Goal: Communication & Community: Answer question/provide support

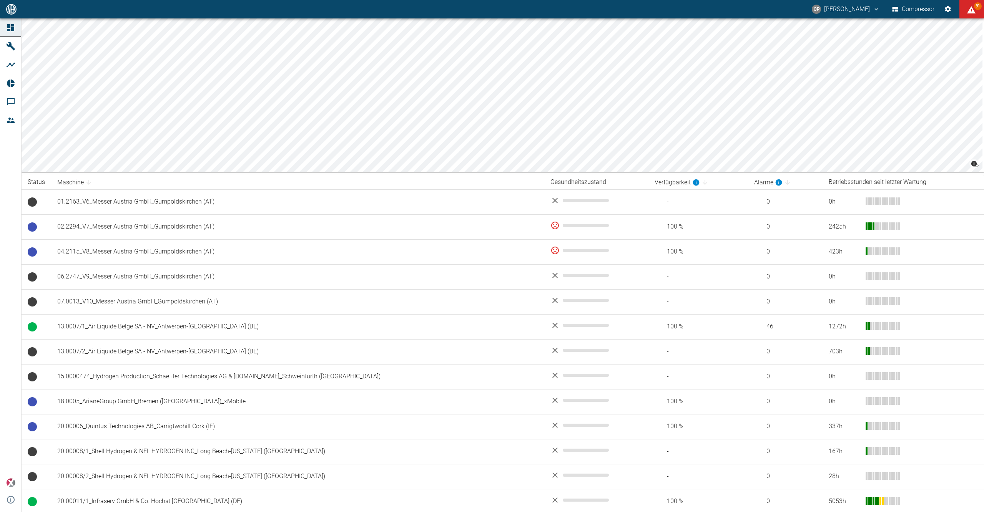
click at [289, 182] on th "Maschine" at bounding box center [297, 182] width 493 height 14
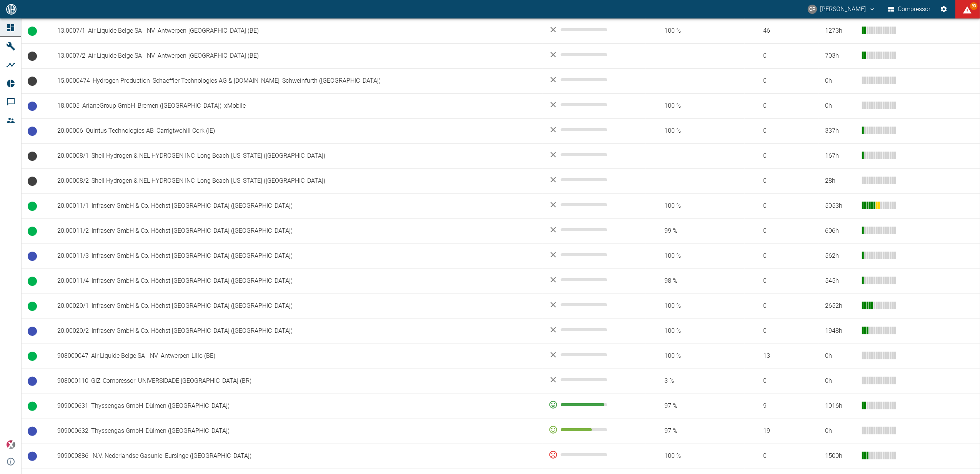
scroll to position [359, 0]
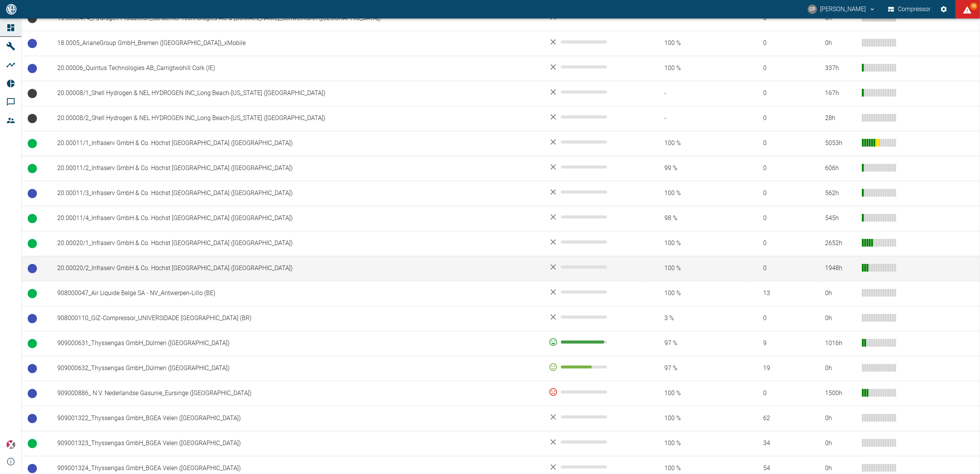
click at [176, 273] on td "20.00020/2_Infraserv GmbH & Co. Höchst [GEOGRAPHIC_DATA] ([GEOGRAPHIC_DATA])" at bounding box center [296, 268] width 491 height 25
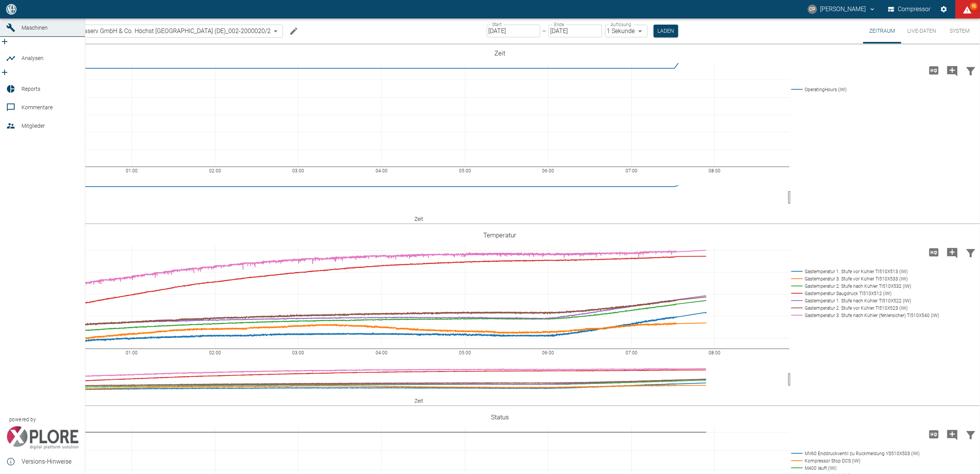
click at [9, 13] on icon at bounding box center [10, 9] width 7 height 7
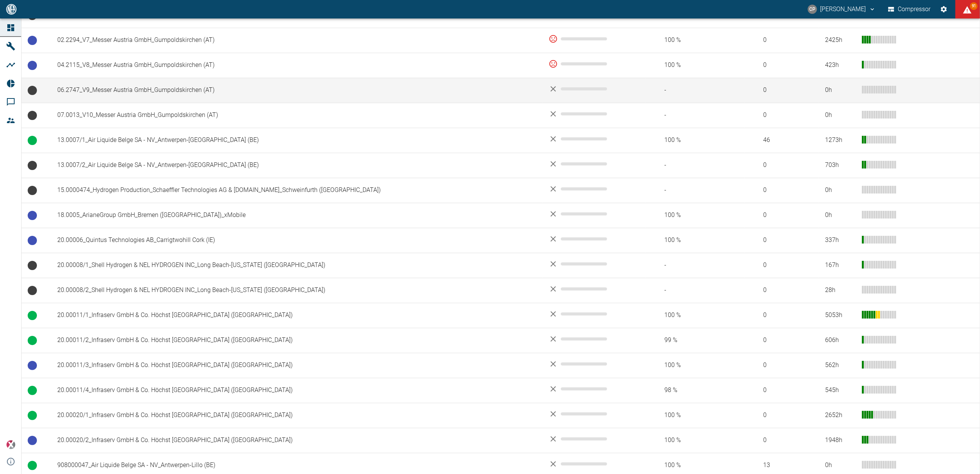
scroll to position [205, 0]
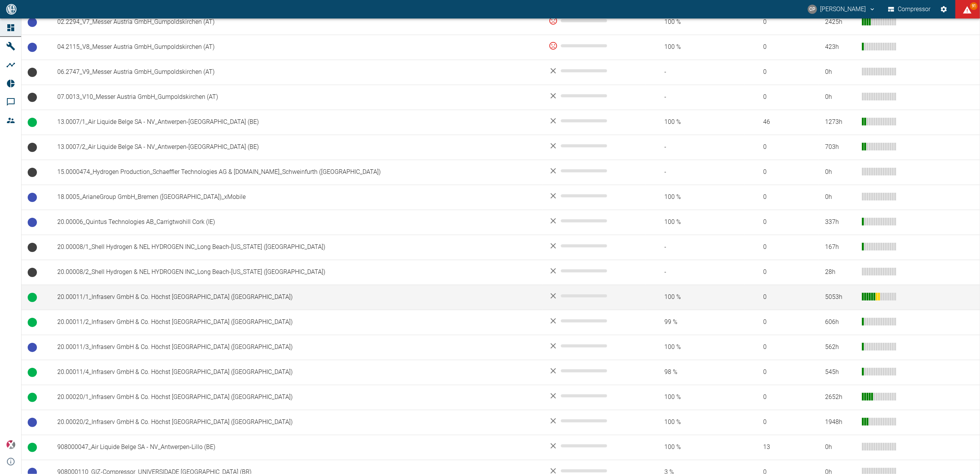
click at [165, 297] on td "20.00011/1_Infraserv GmbH & Co. Höchst [GEOGRAPHIC_DATA] (DE)" at bounding box center [296, 296] width 491 height 25
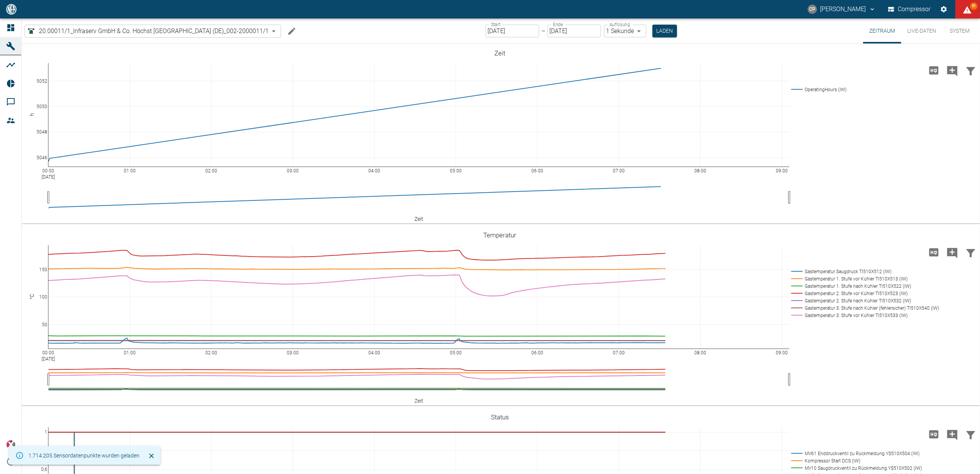
click at [517, 31] on input "[DATE]" at bounding box center [511, 31] width 53 height 13
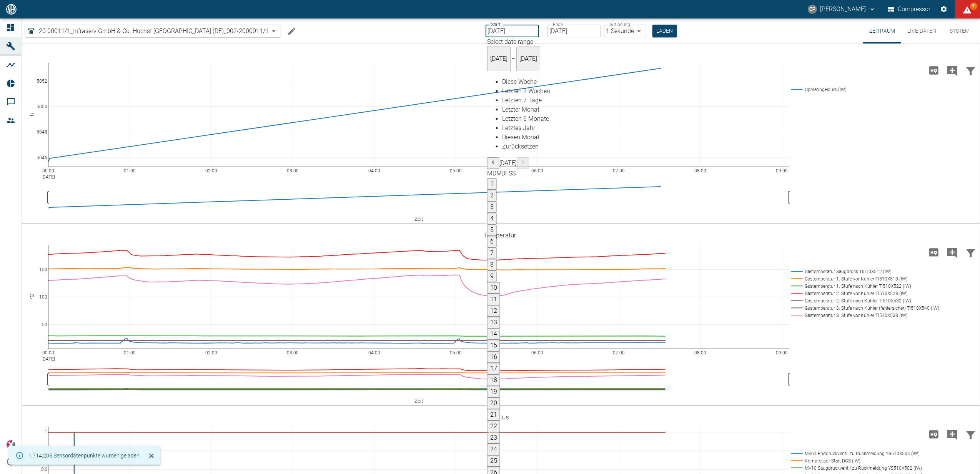
type input "09.09.2025"
type input "2min"
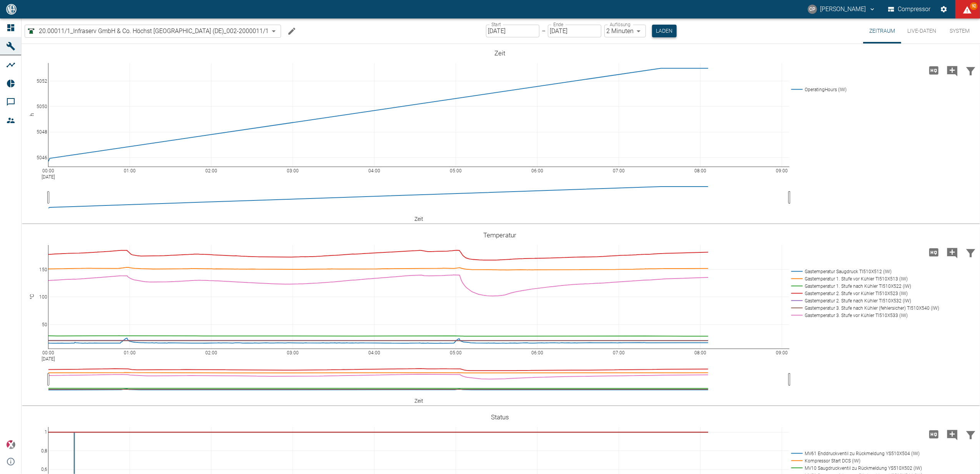
click at [666, 32] on button "Laden" at bounding box center [664, 31] width 25 height 13
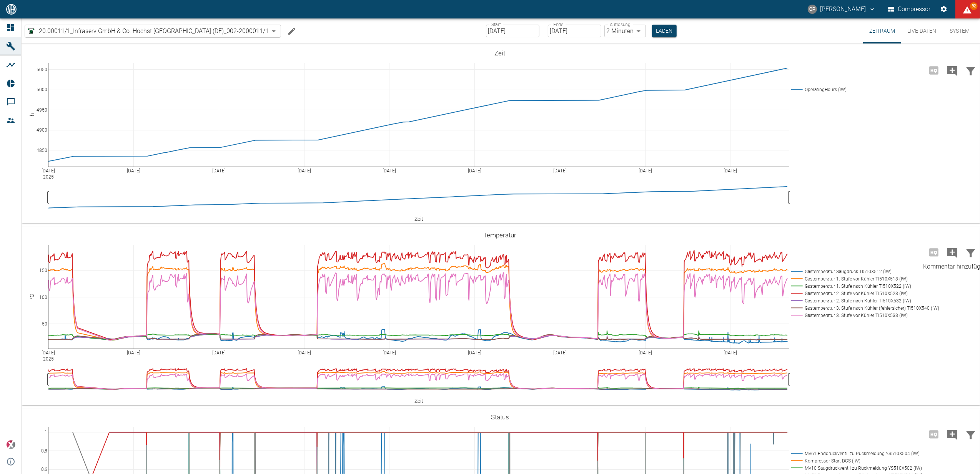
click at [952, 251] on icon "Kommentar hinzufügen" at bounding box center [952, 253] width 12 height 12
click at [917, 254] on button "Weiter" at bounding box center [912, 252] width 23 height 12
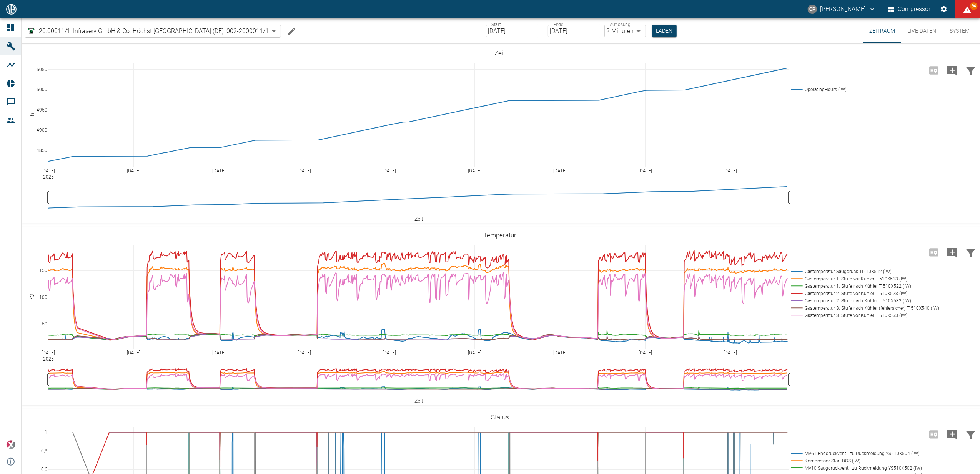
paste textarea "Xplore modification including new data diode"
type textarea "Xplore modification including new data diode"
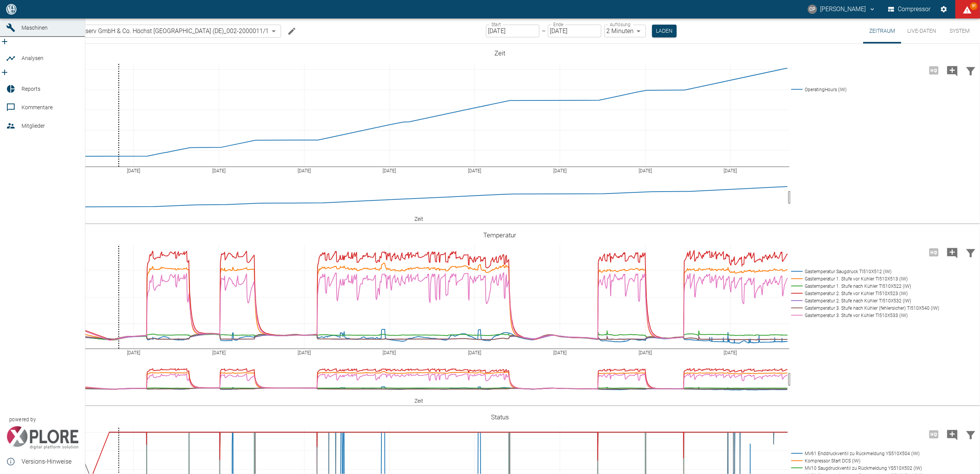
click at [14, 13] on icon at bounding box center [10, 9] width 7 height 7
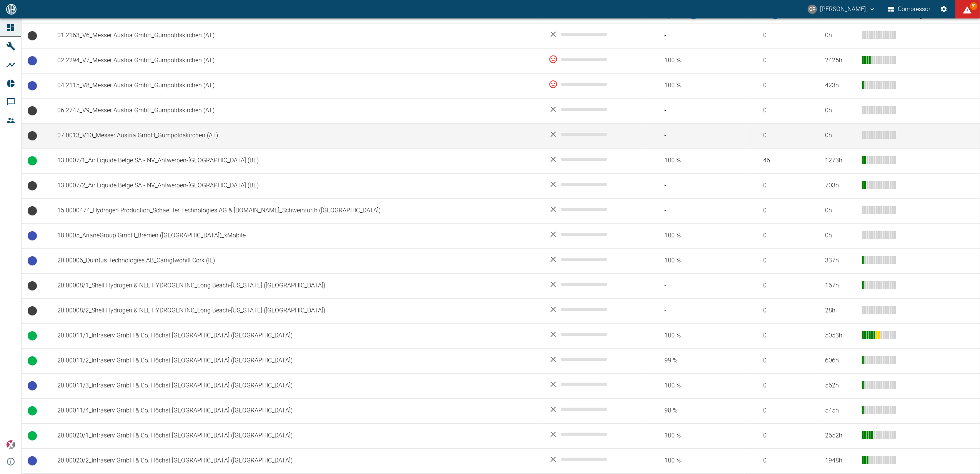
scroll to position [205, 0]
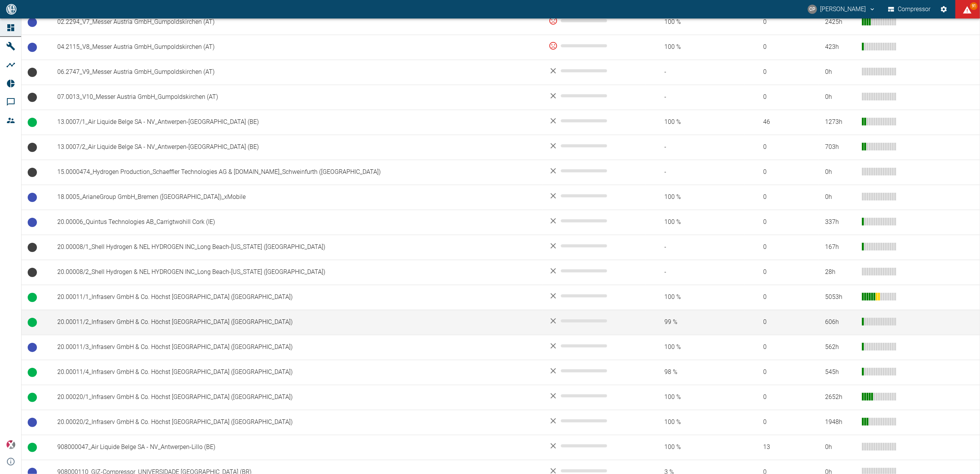
click at [141, 324] on td "20.00011/2_Infraserv GmbH & Co. Höchst [GEOGRAPHIC_DATA] ([GEOGRAPHIC_DATA])" at bounding box center [296, 321] width 491 height 25
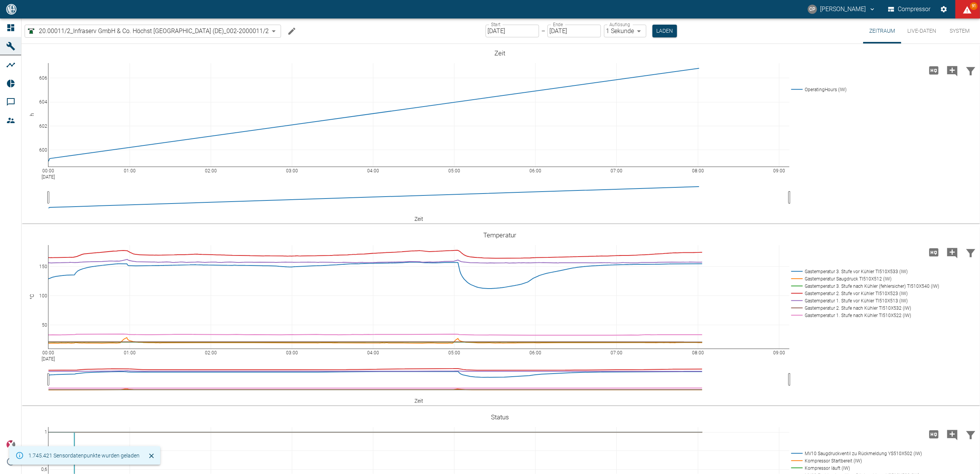
click at [530, 28] on input "[DATE]" at bounding box center [511, 31] width 53 height 13
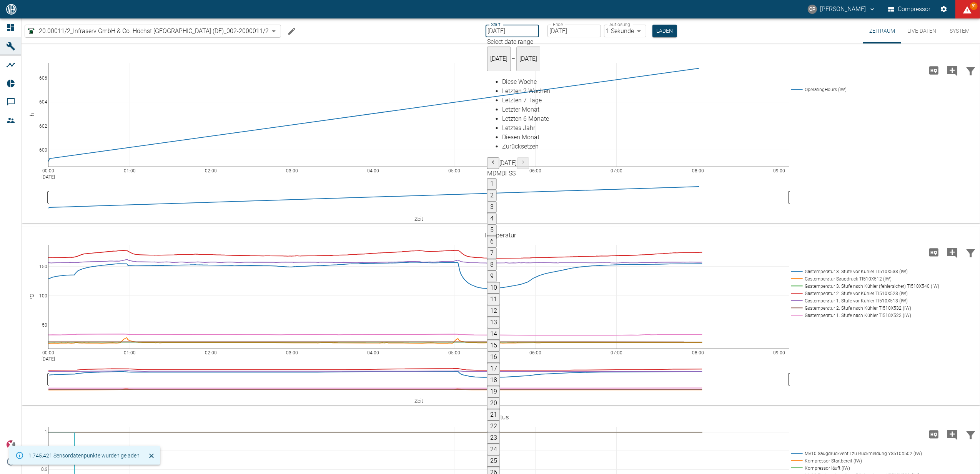
drag, startPoint x: 697, startPoint y: 133, endPoint x: 729, endPoint y: 188, distance: 64.0
type input "09.09.2025"
type input "2min"
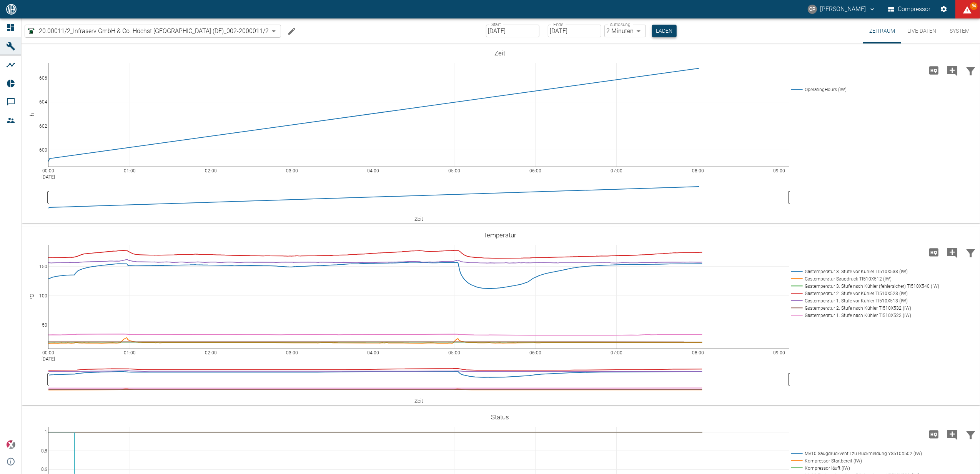
click at [664, 36] on button "Laden" at bounding box center [664, 31] width 25 height 13
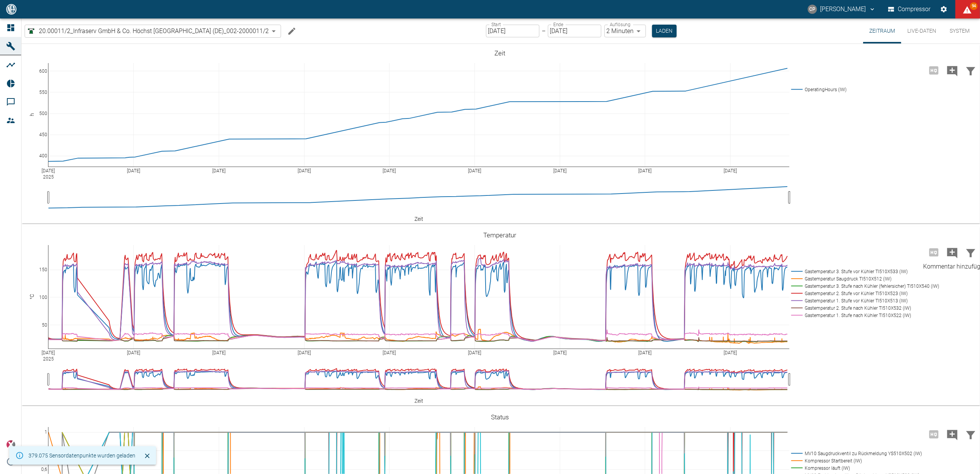
click at [949, 251] on icon "Kommentar hinzufügen" at bounding box center [952, 253] width 10 height 10
click at [906, 249] on button "Weiter" at bounding box center [912, 252] width 23 height 12
paste textarea "Xplore modification including new data diode"
type textarea "Xplore modification including new data diode"
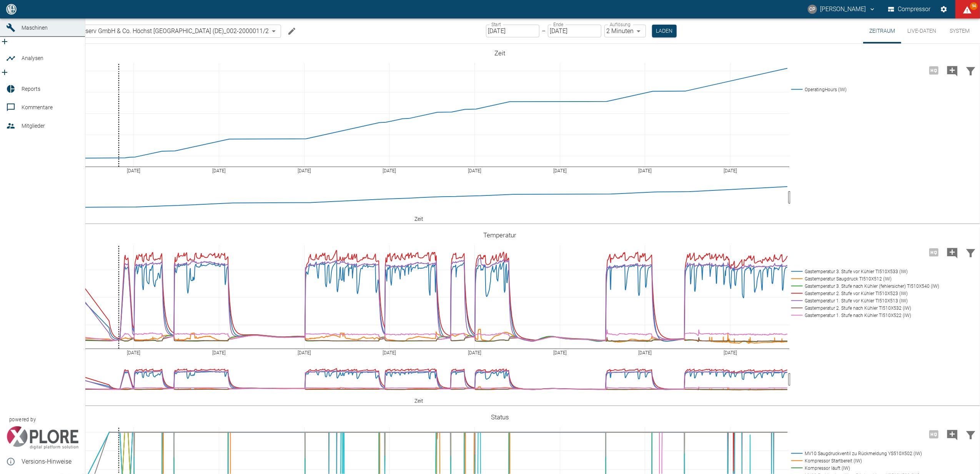
click at [1, 18] on link "Dashboard" at bounding box center [42, 9] width 85 height 18
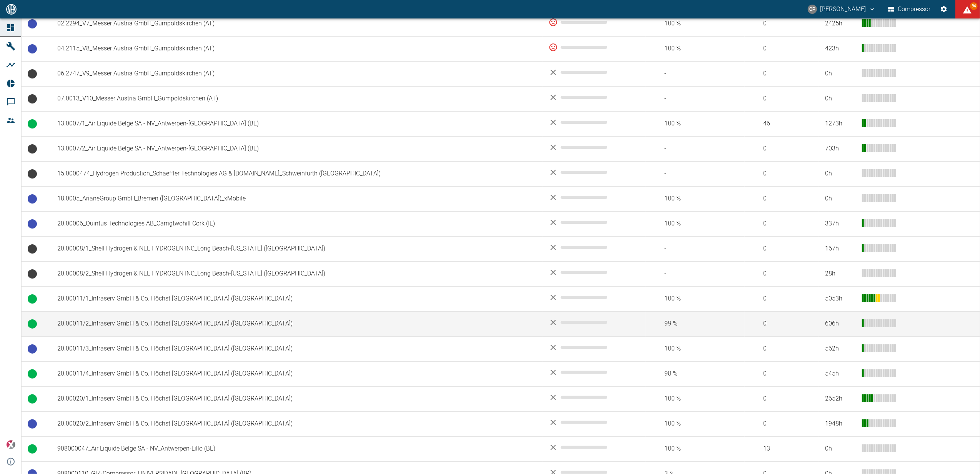
scroll to position [205, 0]
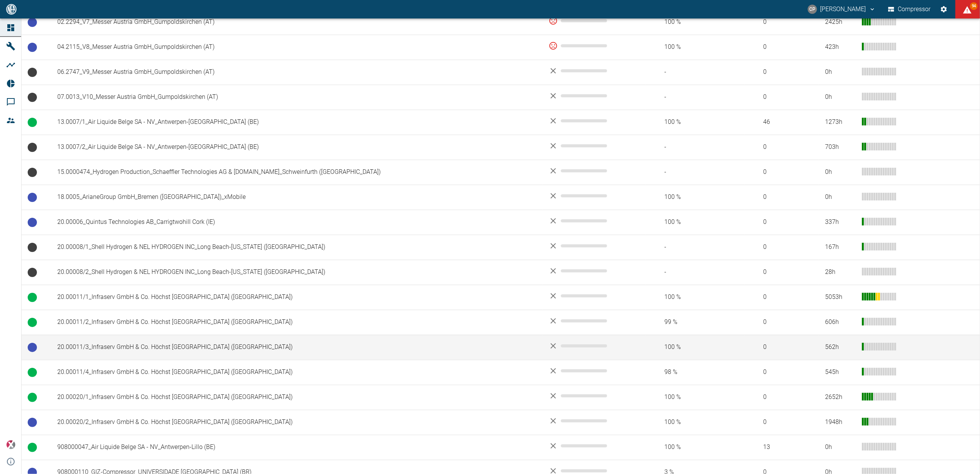
click at [127, 356] on td "20.00011/3_Infraserv GmbH & Co. Höchst [GEOGRAPHIC_DATA] ([GEOGRAPHIC_DATA])" at bounding box center [296, 346] width 491 height 25
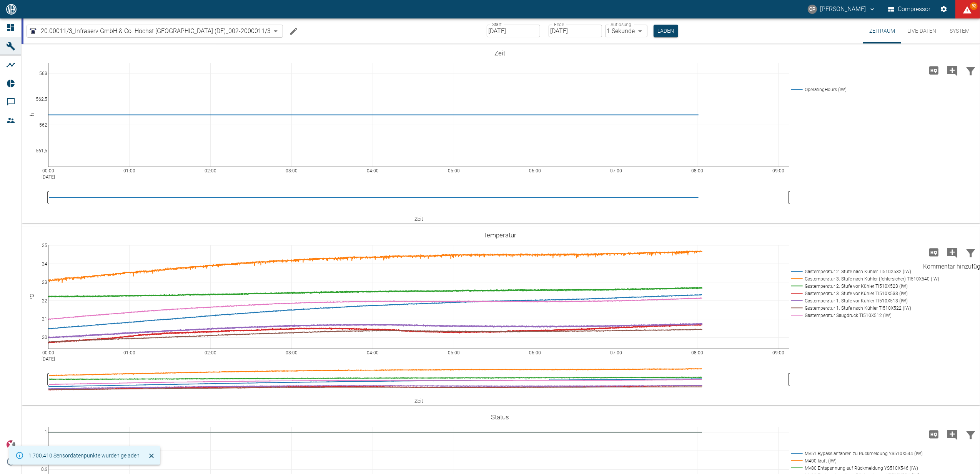
click at [953, 253] on icon "Kommentar hinzufügen" at bounding box center [952, 253] width 10 height 10
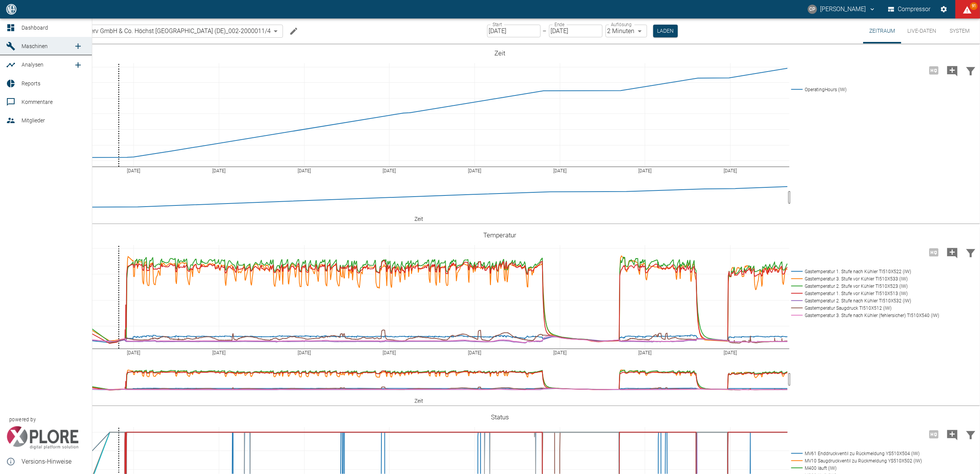
click at [10, 23] on icon at bounding box center [10, 27] width 9 height 9
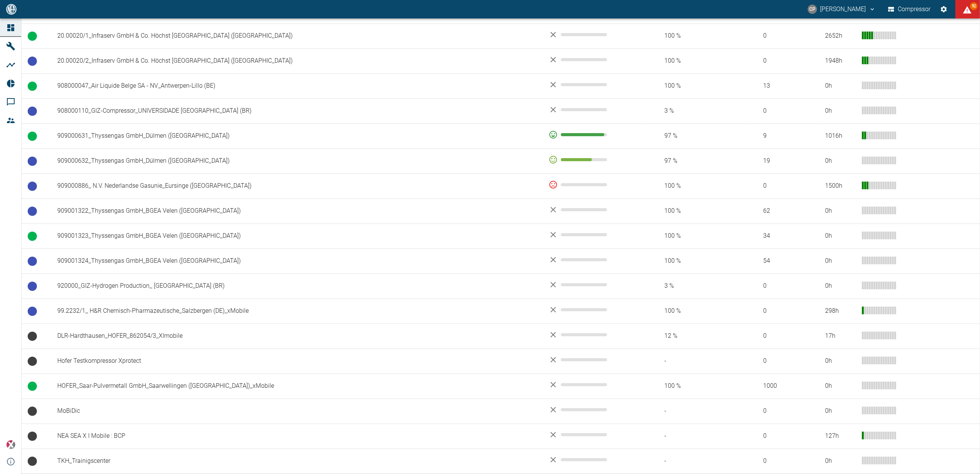
scroll to position [468, 0]
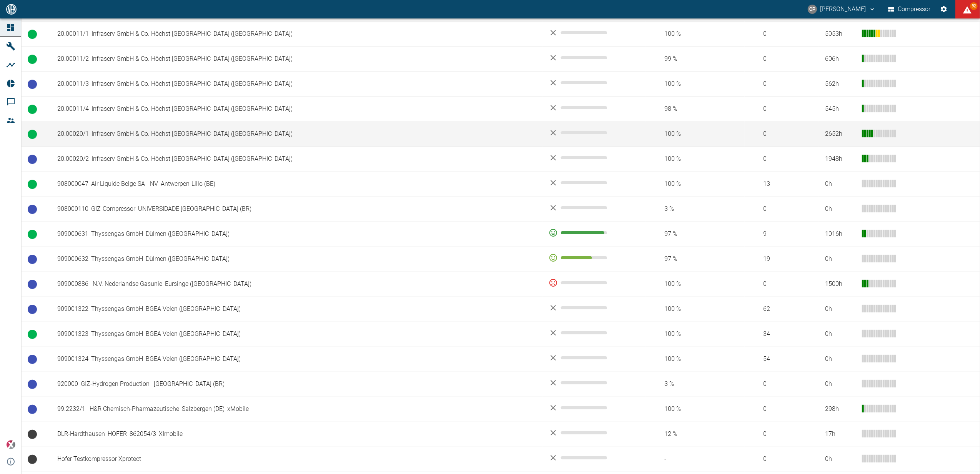
click at [128, 136] on td "20.00020/1_Infraserv GmbH & Co. Höchst [GEOGRAPHIC_DATA] (DE)" at bounding box center [296, 133] width 491 height 25
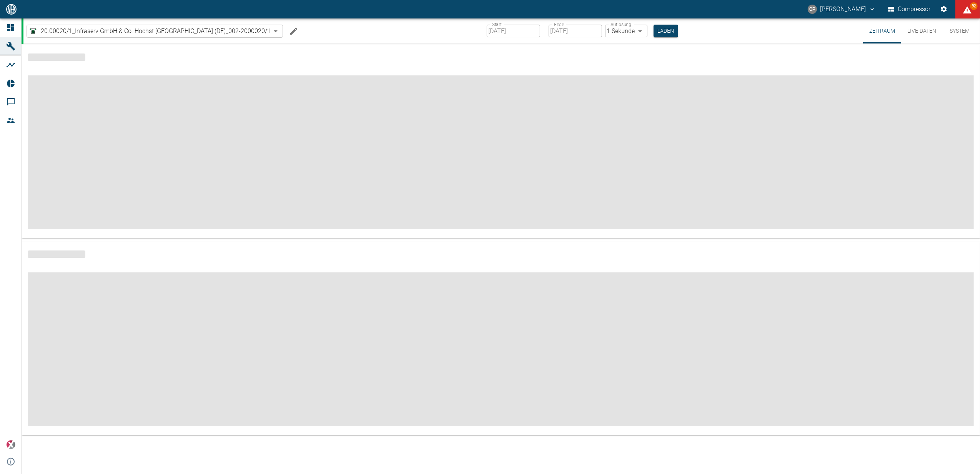
click at [509, 31] on input "[DATE]" at bounding box center [513, 31] width 53 height 13
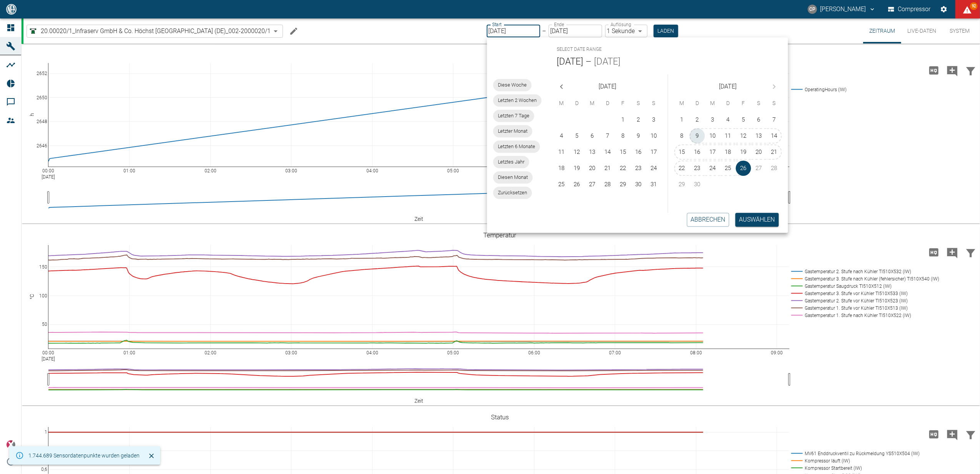
drag, startPoint x: 700, startPoint y: 135, endPoint x: 724, endPoint y: 197, distance: 67.3
click at [700, 135] on button "9" at bounding box center [697, 135] width 15 height 15
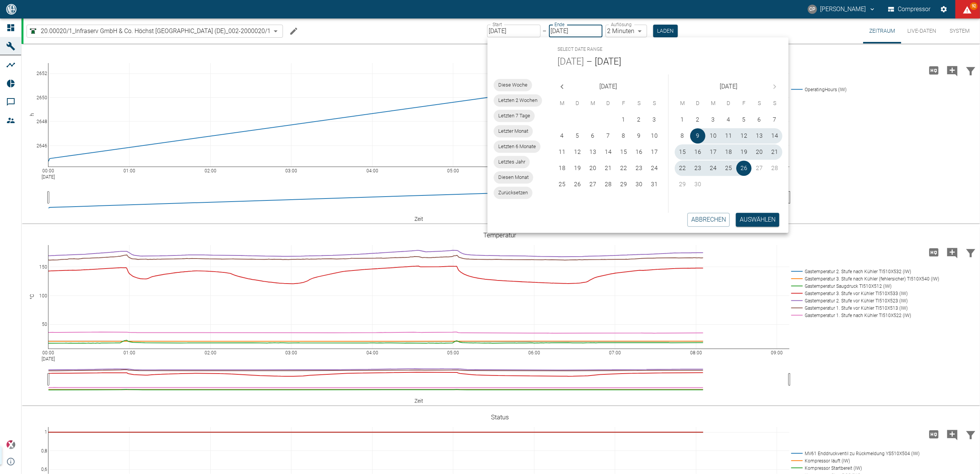
type input "09.09.2025"
type input "2min"
click at [753, 219] on button "Auswählen" at bounding box center [757, 220] width 43 height 14
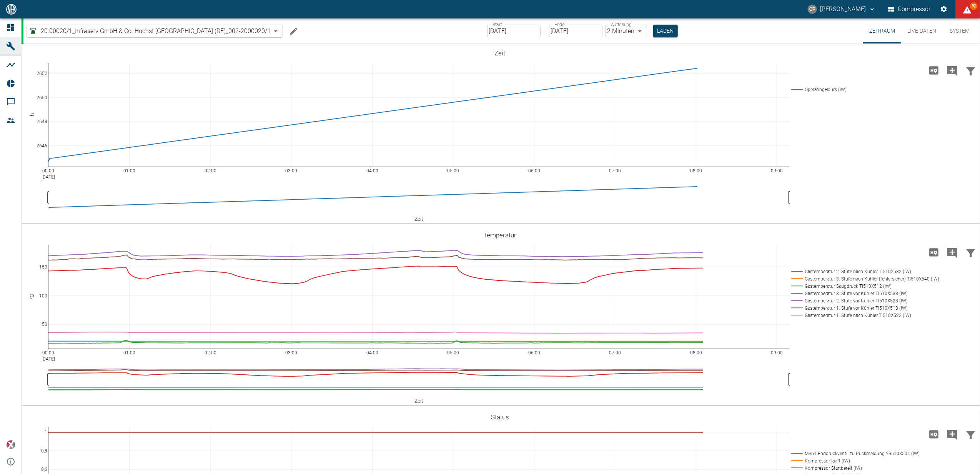
click at [662, 20] on div "Start 09.09.2025 Start – Ende 26.09.2025 Ende Auflösung 2 Minuten 2min Auflösun…" at bounding box center [582, 30] width 191 height 25
click at [667, 28] on button "Laden" at bounding box center [665, 31] width 25 height 13
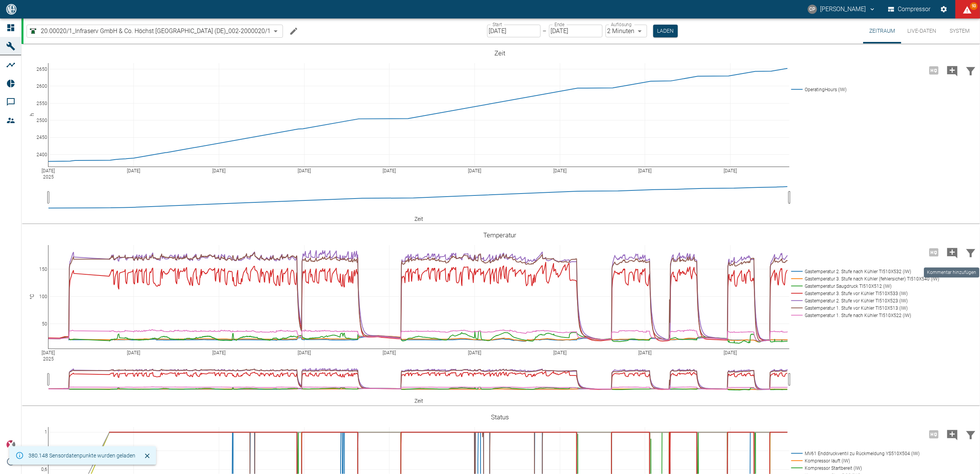
click at [950, 253] on icon "Kommentar hinzufügen" at bounding box center [952, 253] width 10 height 10
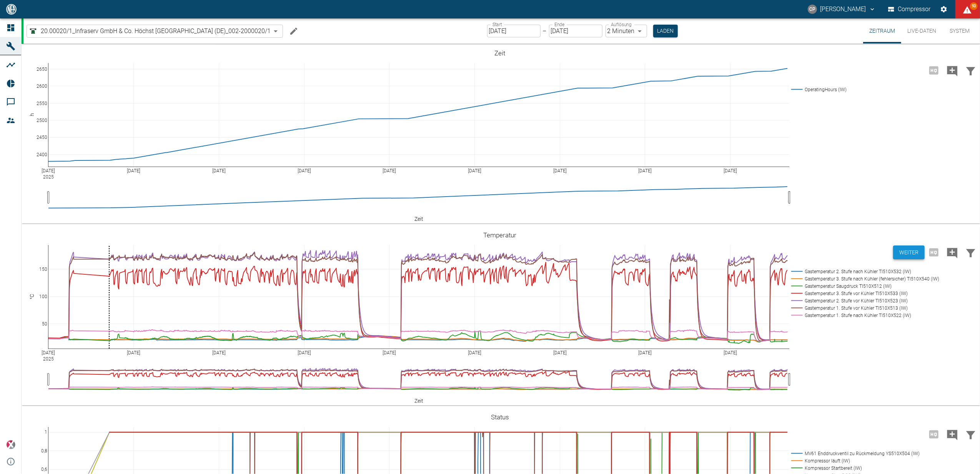
click at [920, 249] on button "Weiter" at bounding box center [909, 252] width 32 height 14
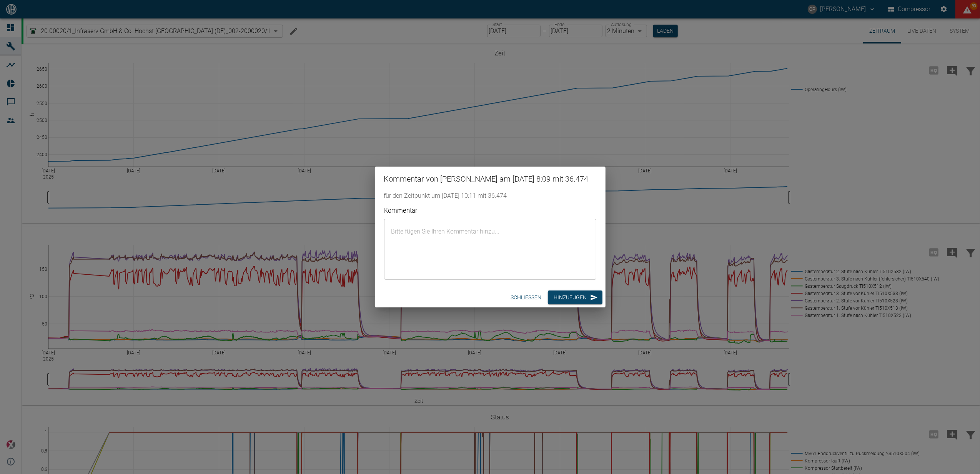
click at [409, 233] on textarea "Kommentar" at bounding box center [489, 249] width 201 height 48
paste textarea "Xplore modification including new data diode"
type textarea "Xplore modification including new data diode"
click at [568, 303] on button "Hinzufügen" at bounding box center [575, 297] width 55 height 14
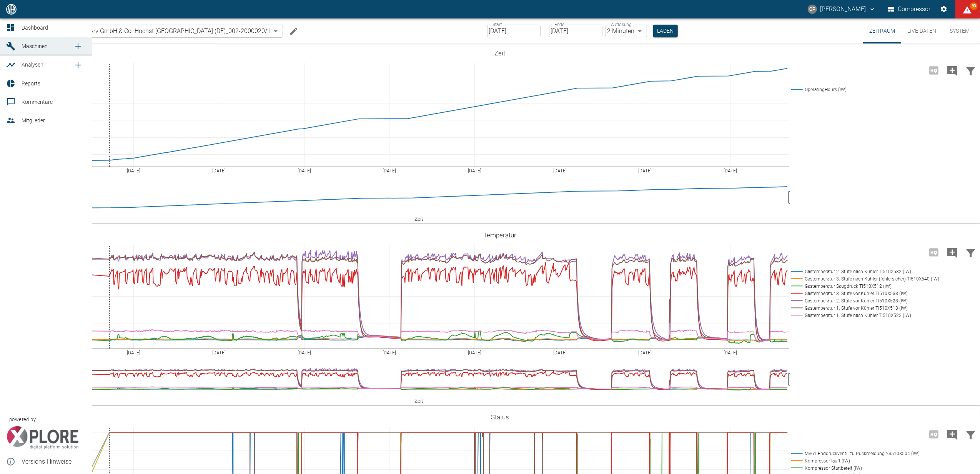
click at [2, 28] on link "Dashboard" at bounding box center [46, 27] width 92 height 18
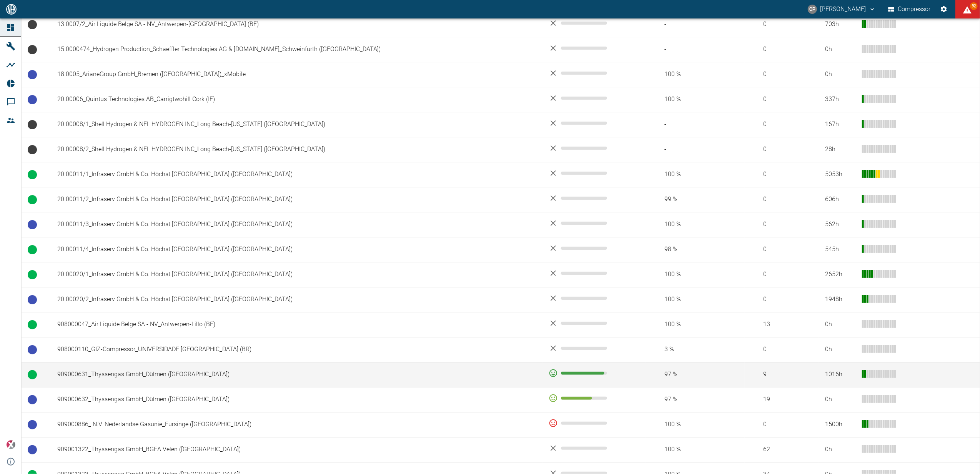
scroll to position [410, 0]
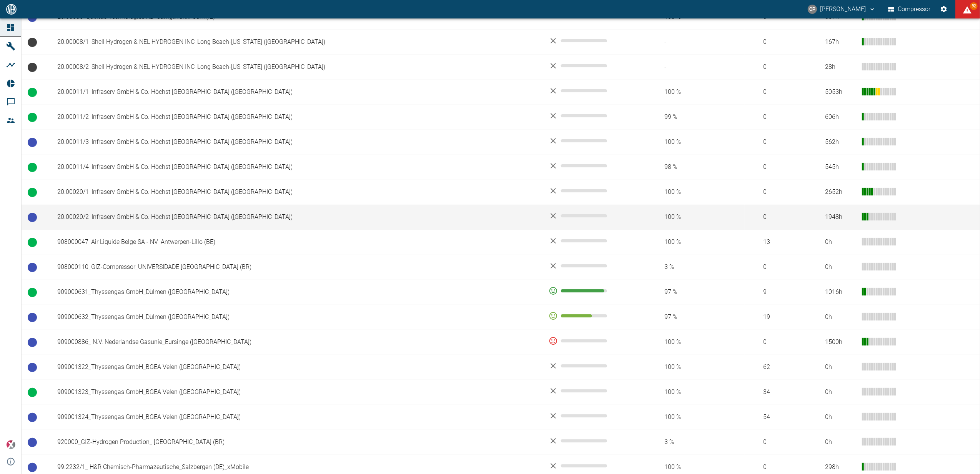
click at [134, 224] on td "20.00020/2_Infraserv GmbH & Co. Höchst [GEOGRAPHIC_DATA] ([GEOGRAPHIC_DATA])" at bounding box center [296, 216] width 491 height 25
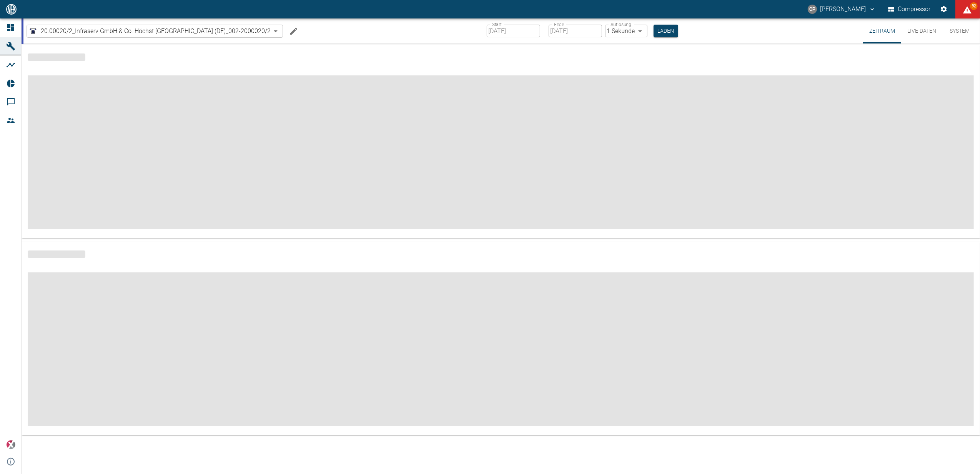
click at [528, 30] on input "[DATE]" at bounding box center [513, 31] width 53 height 13
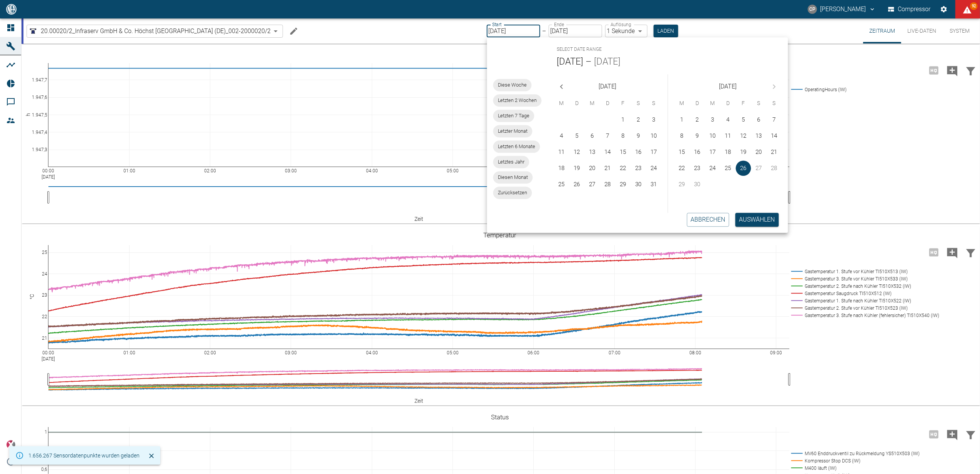
click at [528, 30] on input "[DATE]" at bounding box center [513, 31] width 53 height 13
click at [696, 134] on button "9" at bounding box center [697, 135] width 15 height 15
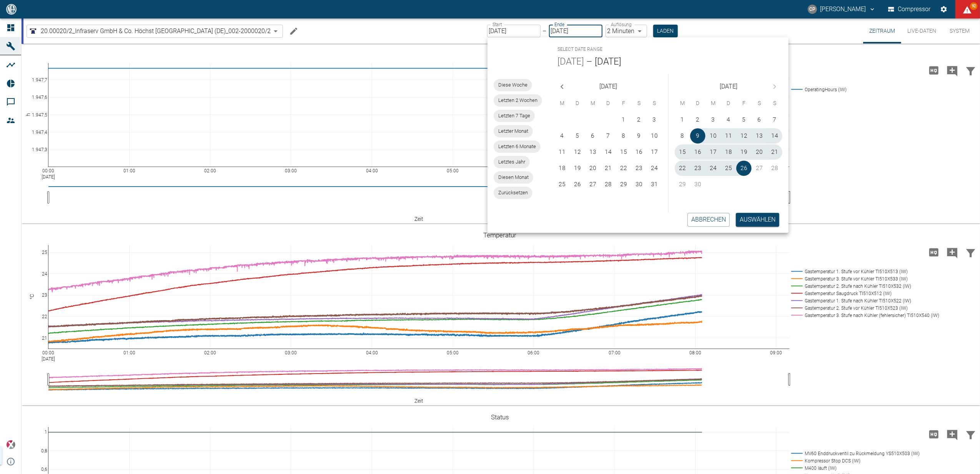
type input "09.09.2025"
type input "2min"
click at [754, 220] on button "Auswählen" at bounding box center [757, 220] width 43 height 14
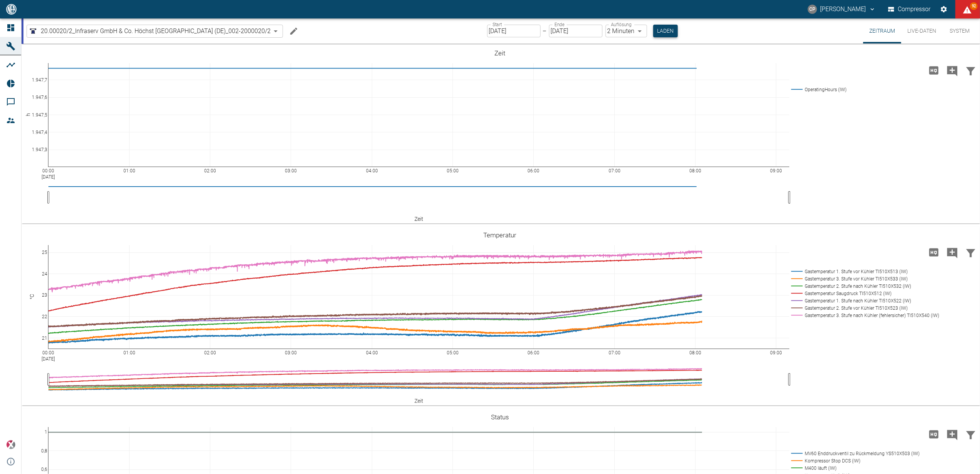
click at [670, 29] on button "Laden" at bounding box center [665, 31] width 25 height 13
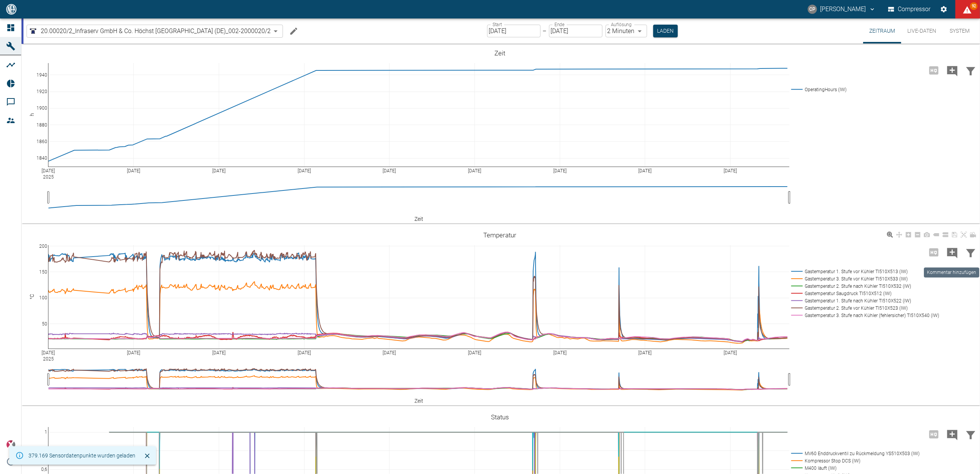
click at [951, 252] on icon "Kommentar hinzufügen" at bounding box center [952, 253] width 12 height 12
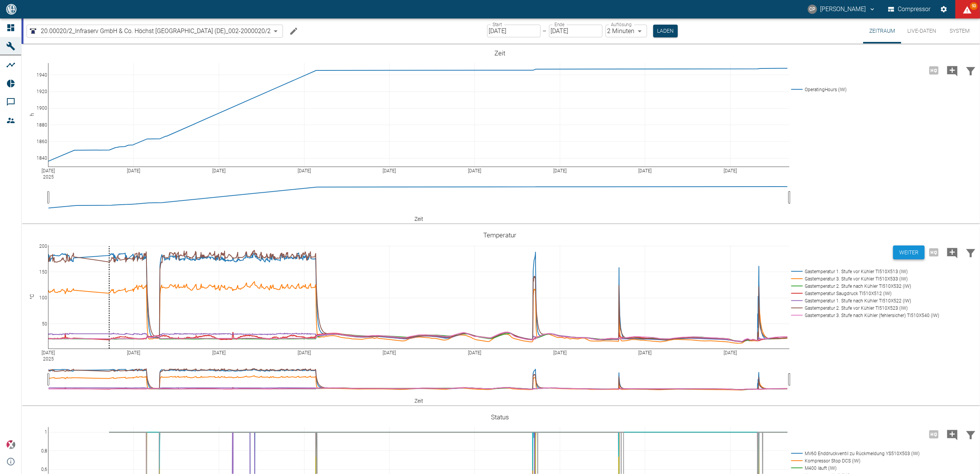
click at [916, 249] on button "Weiter" at bounding box center [909, 252] width 32 height 14
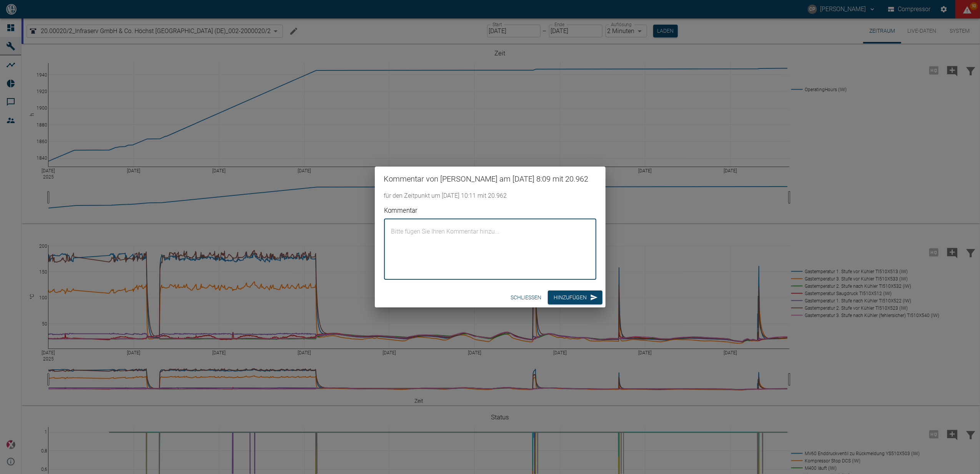
click at [464, 246] on textarea "Kommentar" at bounding box center [489, 249] width 201 height 48
paste textarea "Xplore modification including new data diode"
type textarea "Xplore modification including new data diode"
click at [559, 302] on button "Hinzufügen" at bounding box center [575, 297] width 55 height 14
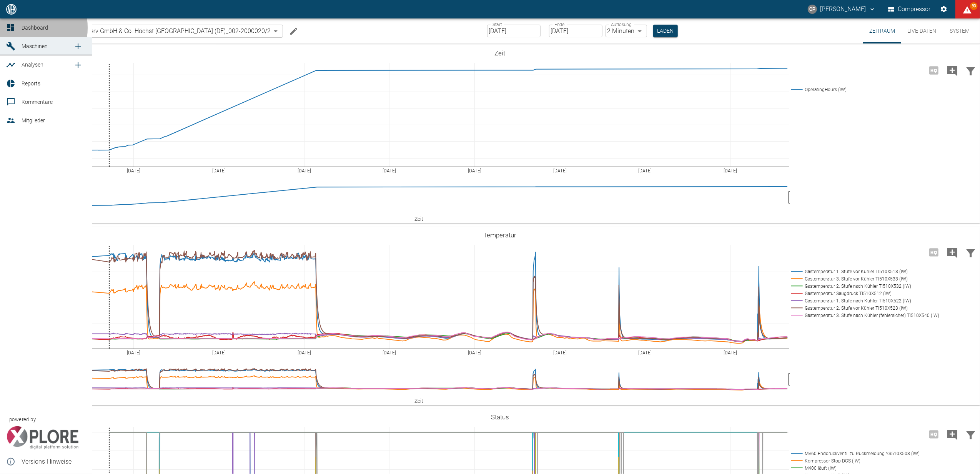
click at [11, 28] on icon at bounding box center [10, 27] width 9 height 9
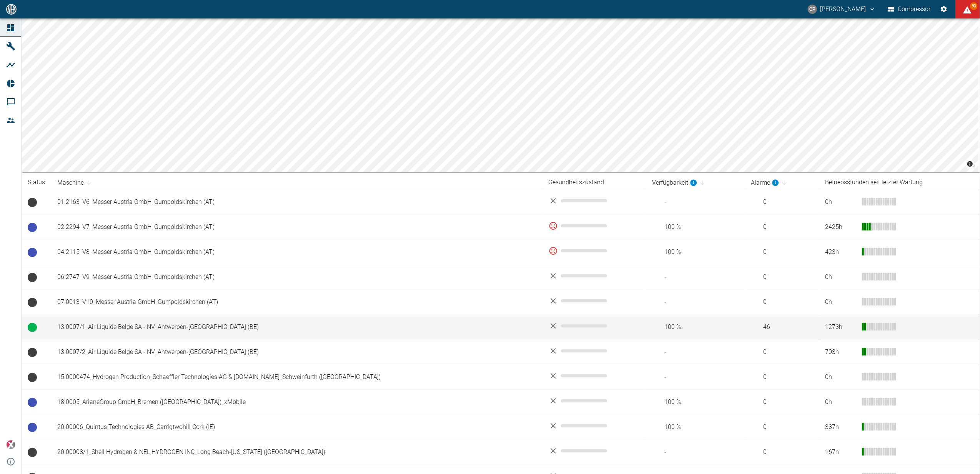
click at [194, 331] on td "13.0007/1_Air Liquide Belge SA - NV_Antwerpen-[GEOGRAPHIC_DATA] (BE)" at bounding box center [296, 326] width 491 height 25
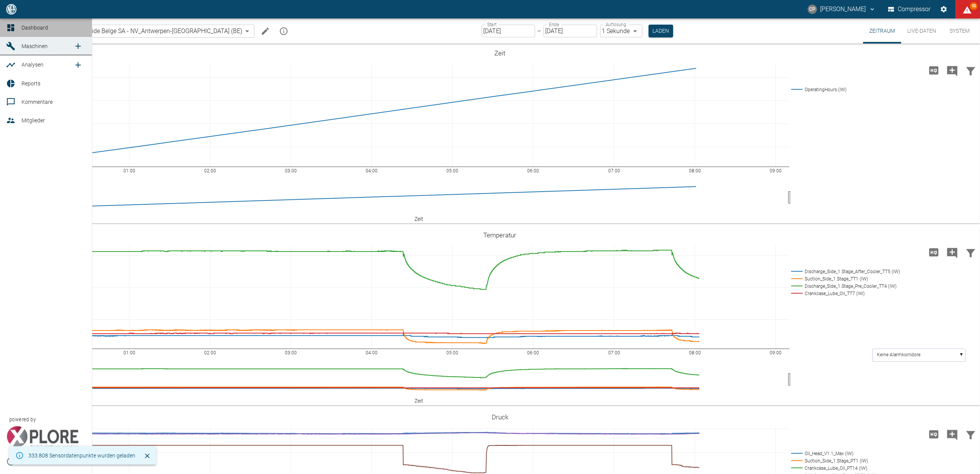
click at [11, 30] on icon at bounding box center [10, 27] width 9 height 9
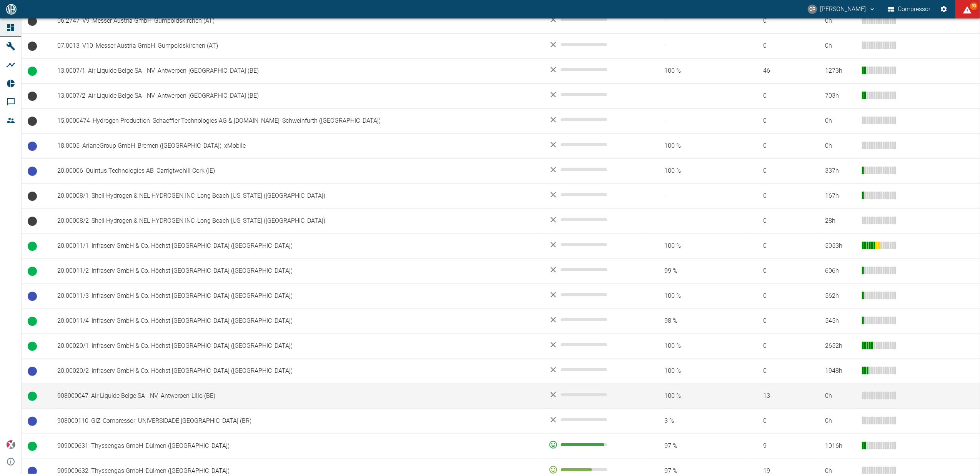
scroll to position [308, 0]
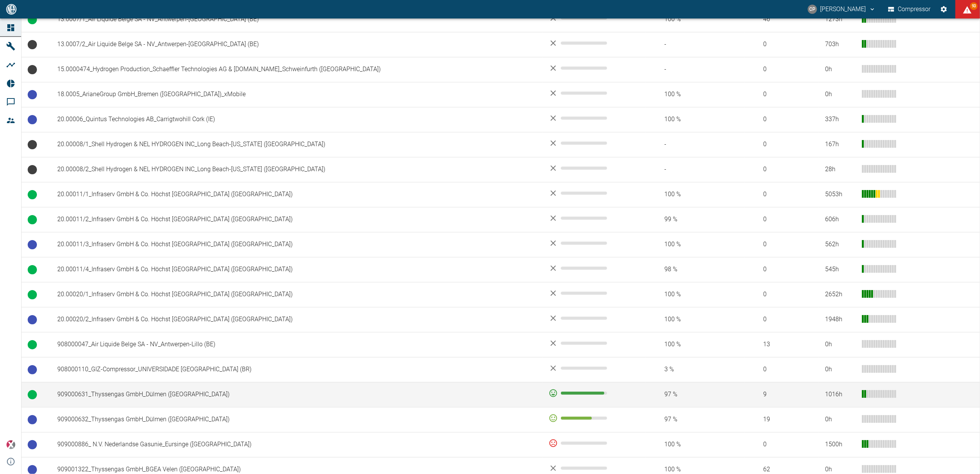
click at [131, 399] on td "909000631_Thyssengas GmbH_Dülmen ([GEOGRAPHIC_DATA])" at bounding box center [296, 394] width 491 height 25
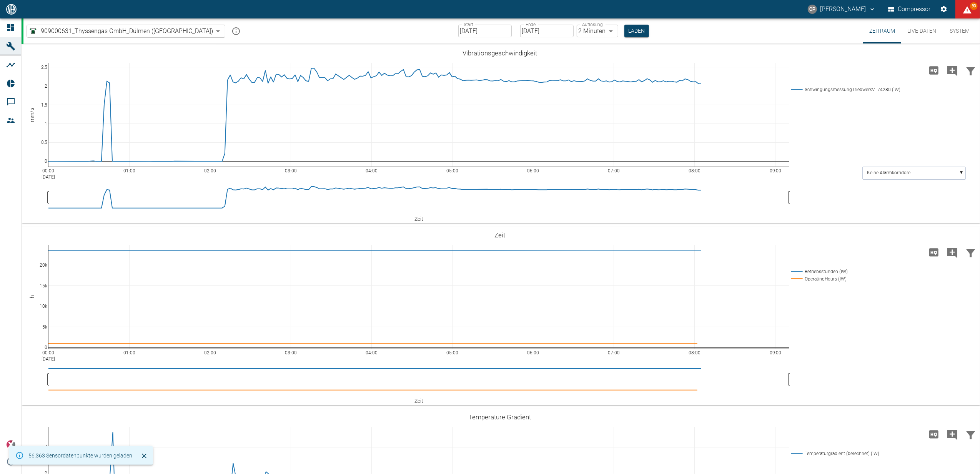
type input "2min"
click at [12, 32] on icon at bounding box center [10, 27] width 9 height 9
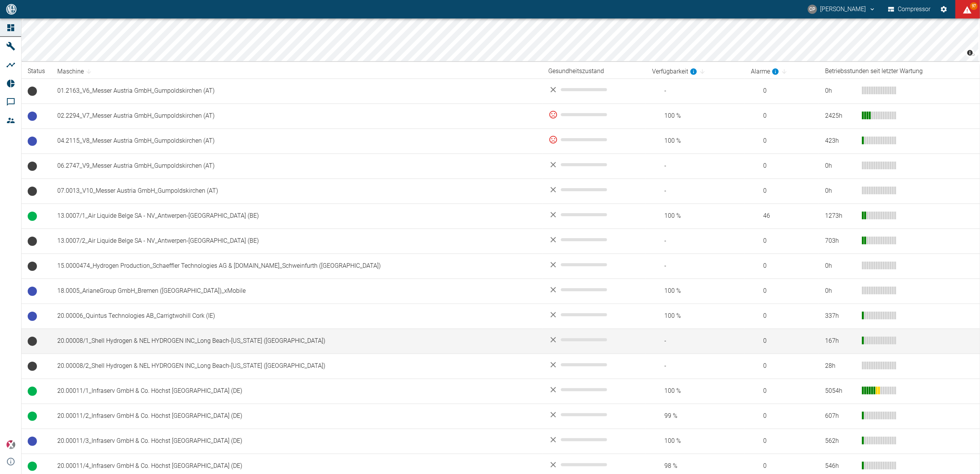
scroll to position [102, 0]
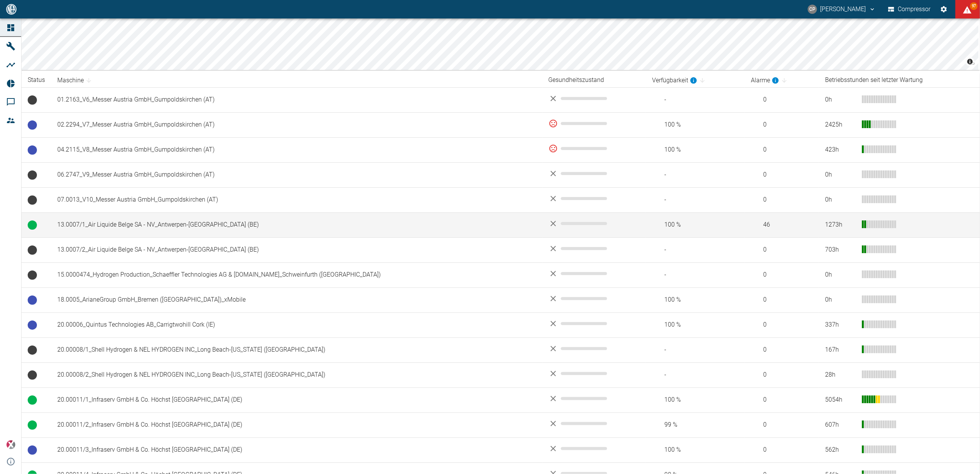
click at [88, 231] on td "13.0007/1_Air Liquide Belge SA - NV_Antwerpen-[GEOGRAPHIC_DATA] (BE)" at bounding box center [296, 224] width 491 height 25
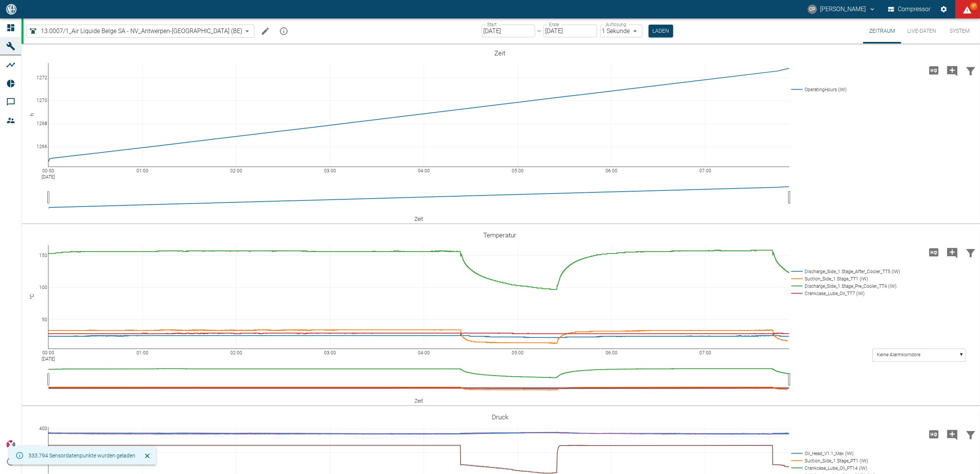
click at [487, 25] on label "Start" at bounding box center [492, 24] width 10 height 7
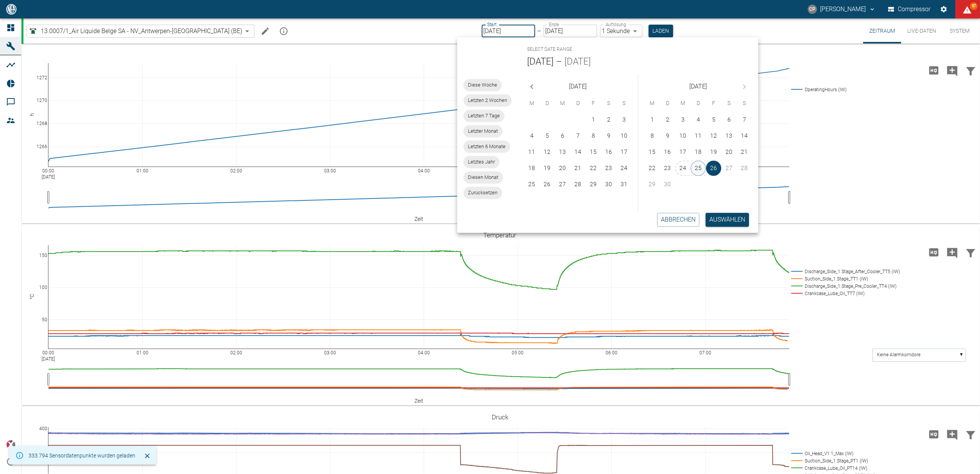
drag, startPoint x: 700, startPoint y: 165, endPoint x: 703, endPoint y: 169, distance: 5.3
click at [700, 165] on button "25" at bounding box center [698, 167] width 15 height 15
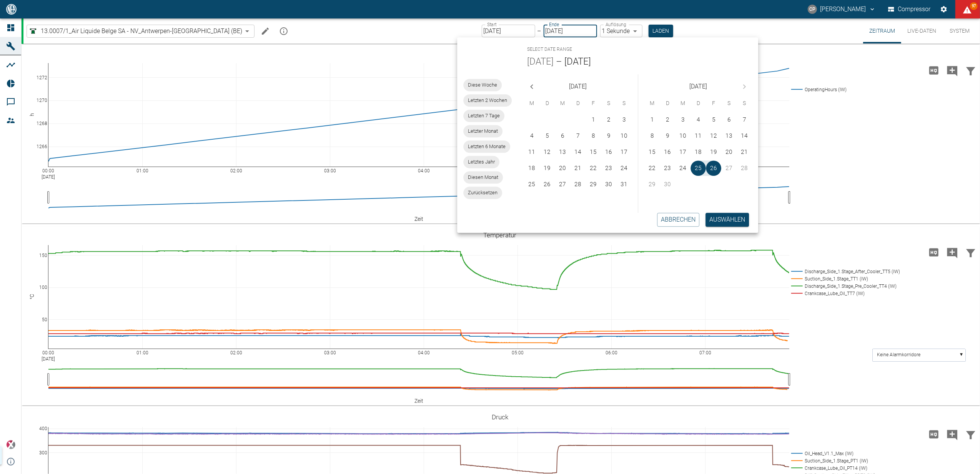
type input "[DATE]"
type input "2min"
click at [735, 220] on button "Auswählen" at bounding box center [727, 220] width 43 height 14
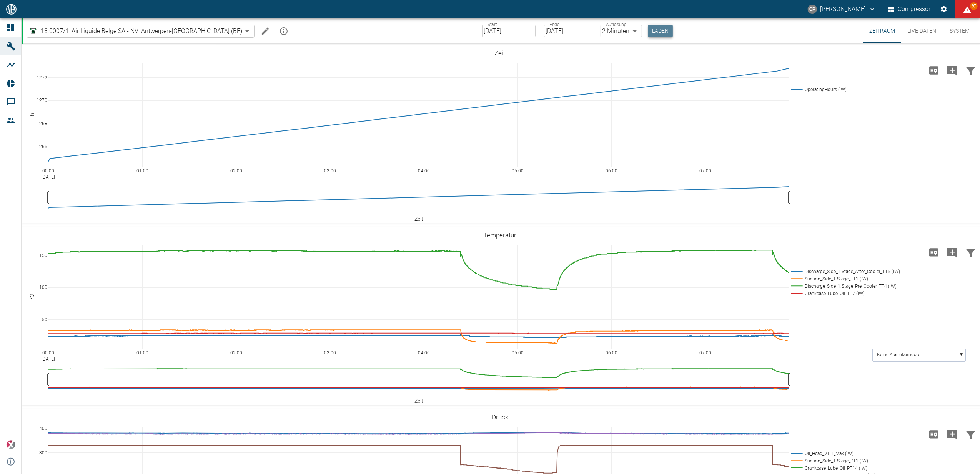
click at [648, 33] on button "Laden" at bounding box center [660, 31] width 25 height 13
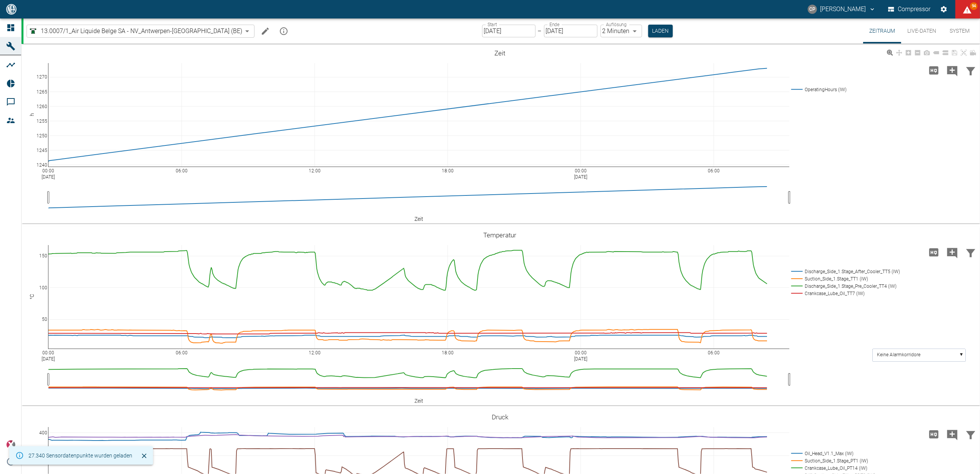
scroll to position [154, 0]
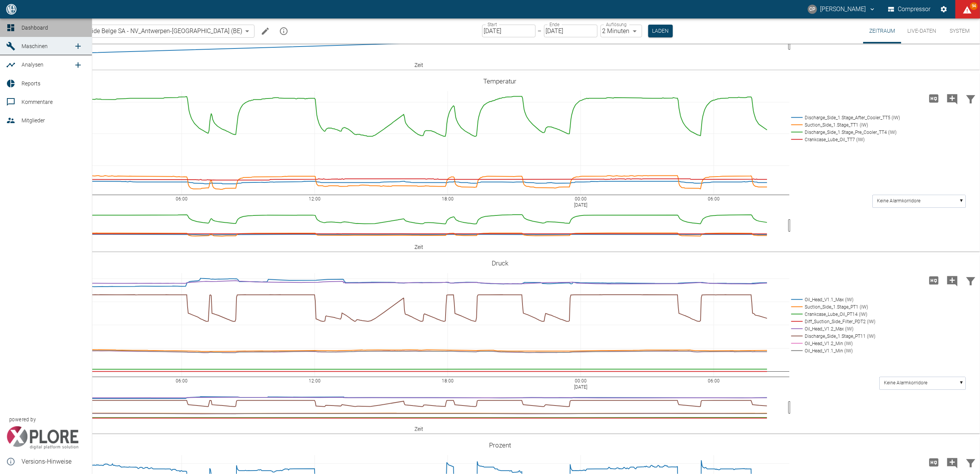
click at [13, 26] on icon at bounding box center [10, 27] width 7 height 7
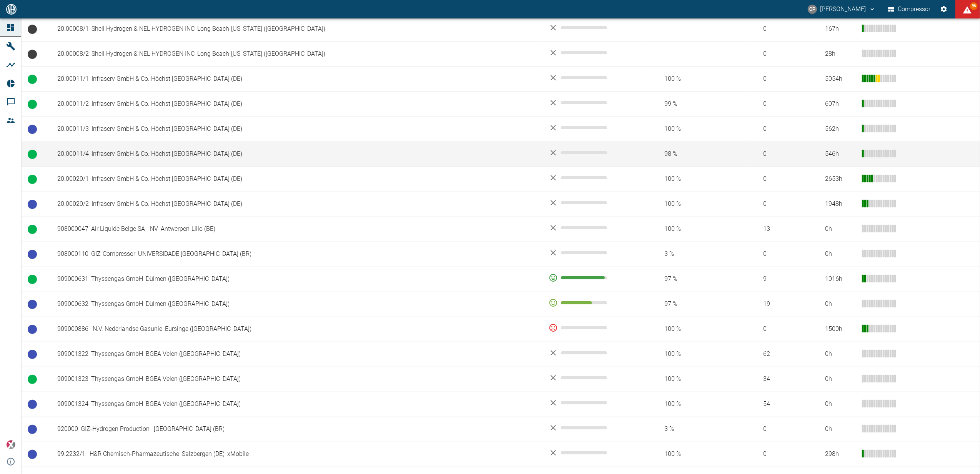
scroll to position [461, 0]
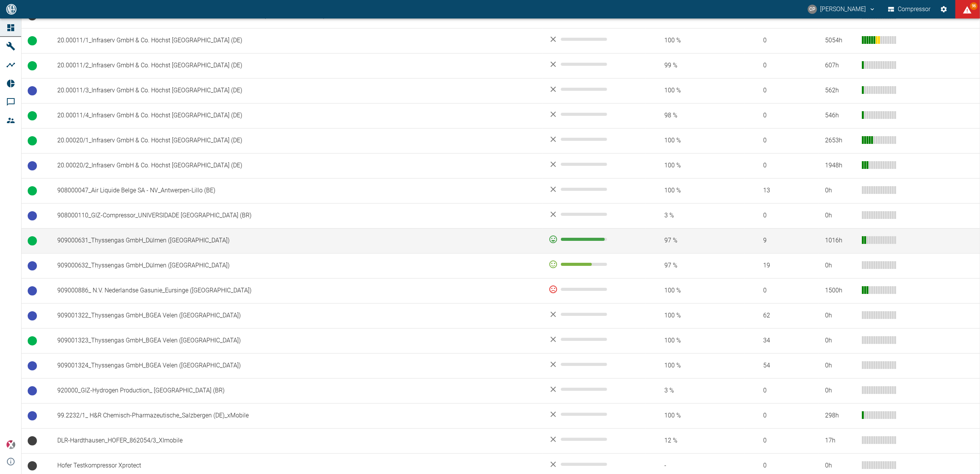
click at [96, 243] on td "909000631_Thyssengas GmbH_Dülmen ([GEOGRAPHIC_DATA])" at bounding box center [296, 240] width 491 height 25
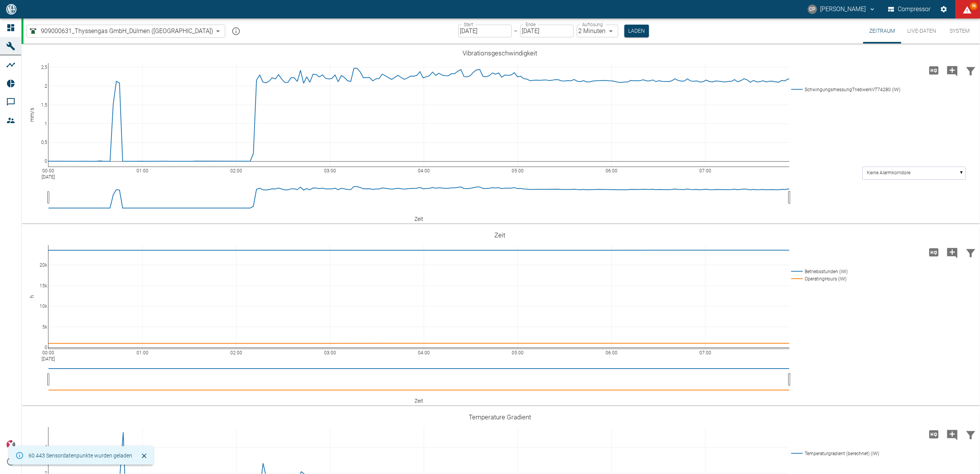
click at [458, 35] on input "[DATE]" at bounding box center [484, 31] width 53 height 13
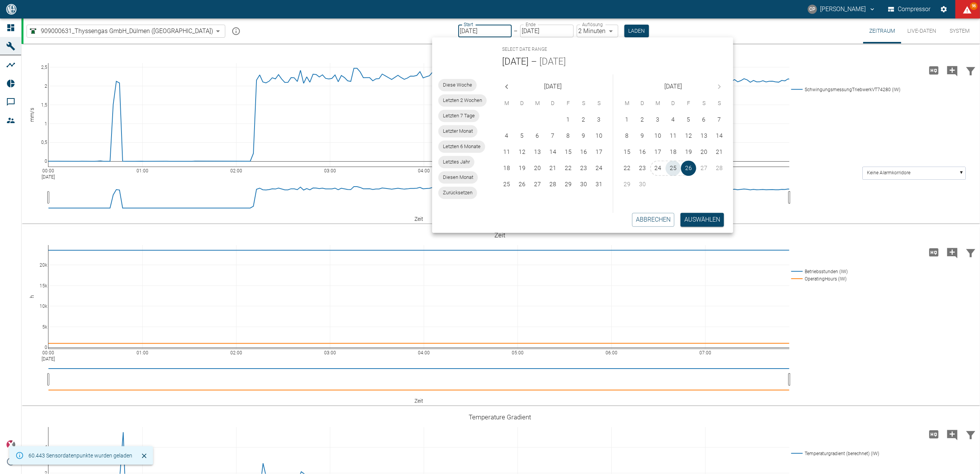
drag, startPoint x: 668, startPoint y: 168, endPoint x: 678, endPoint y: 181, distance: 16.5
click at [669, 168] on button "25" at bounding box center [672, 167] width 15 height 15
type input "[DATE]"
click at [693, 218] on button "Auswählen" at bounding box center [701, 220] width 43 height 14
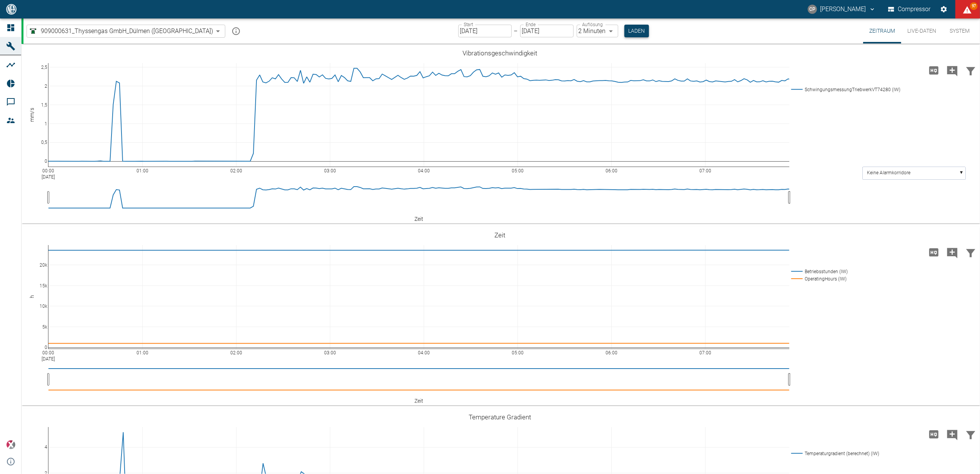
click at [624, 31] on button "Laden" at bounding box center [636, 31] width 25 height 13
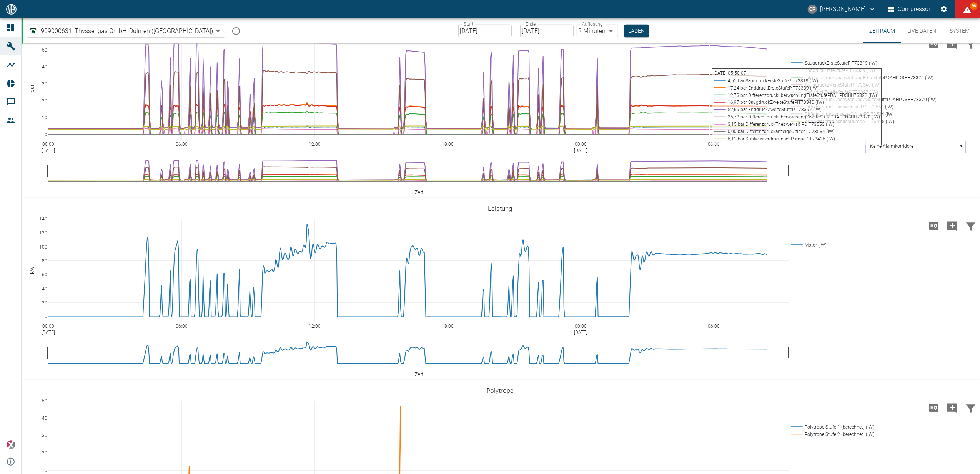
scroll to position [871, 0]
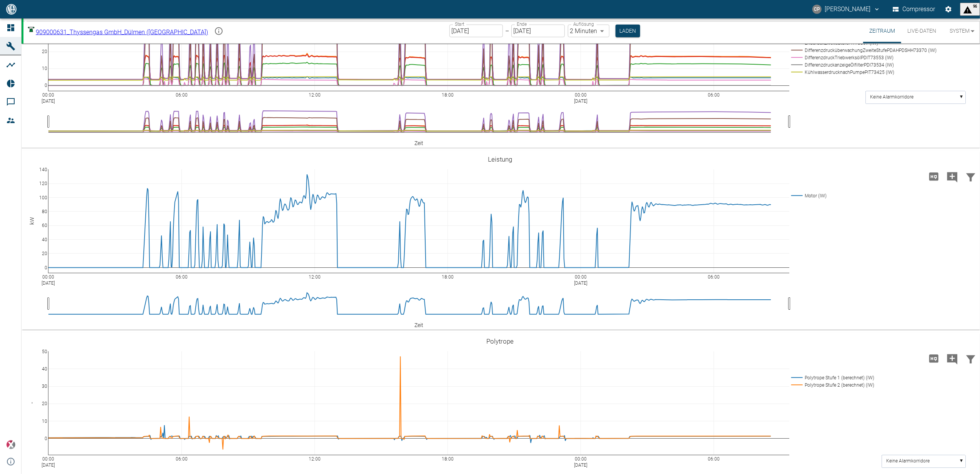
scroll to position [923, 0]
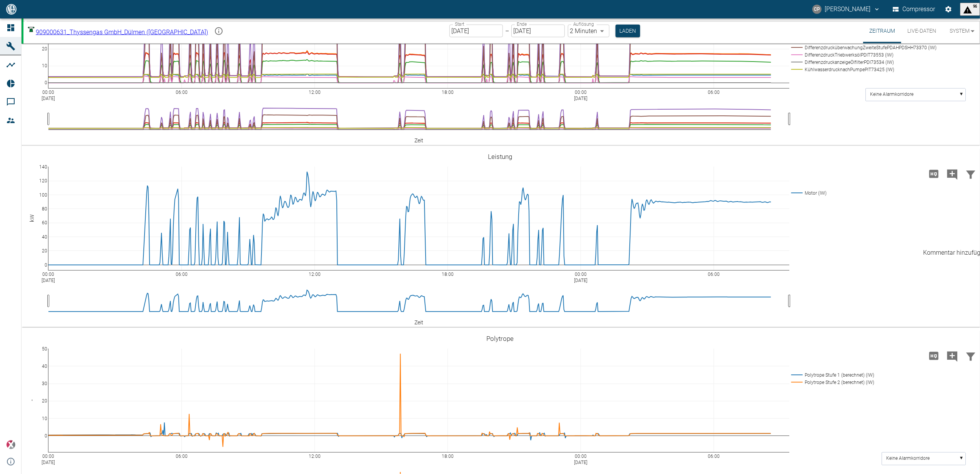
paste textarea "The customer was informed about the multiple starts/stops by email. We inquired…"
type textarea "The customer was informed about the multiple starts/stops by email. We inquired…"
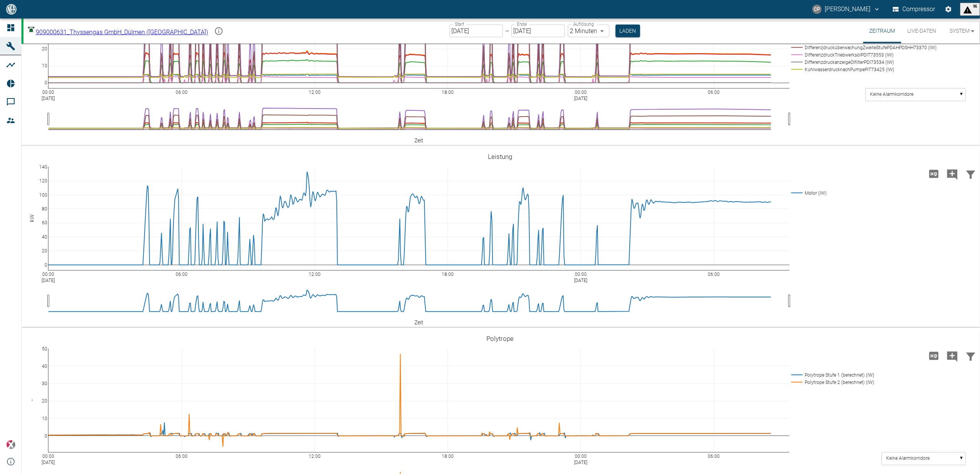
click at [469, 108] on tspan "The customer was informed about the multiple starts/stops" at bounding box center [507, 105] width 123 height 5
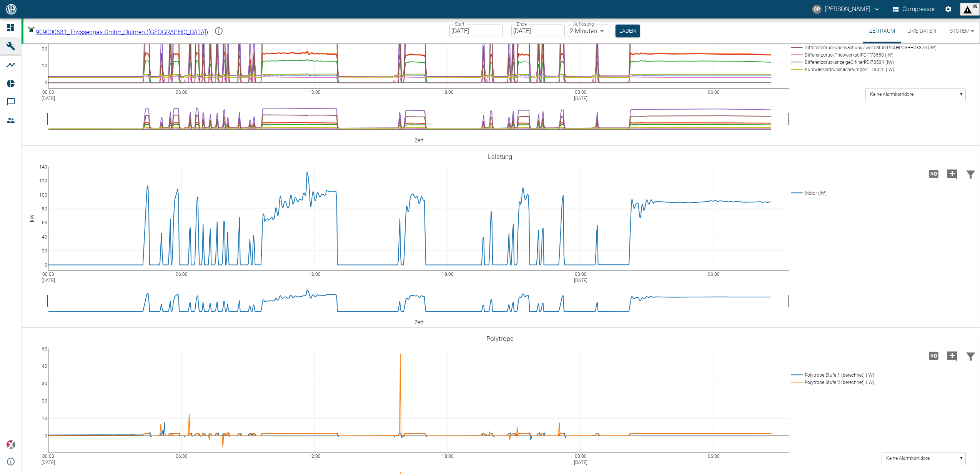
paste textarea "The customer was informed about the multiple starts/stops by email. We inquired…"
type textarea "The customer was informed about the multiple starts/stops by email. We inquired…"
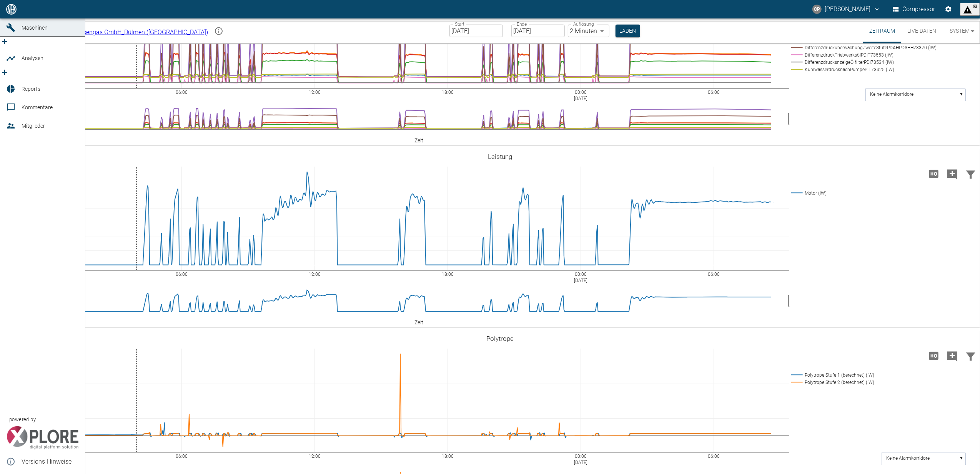
click at [13, 13] on icon at bounding box center [10, 9] width 7 height 7
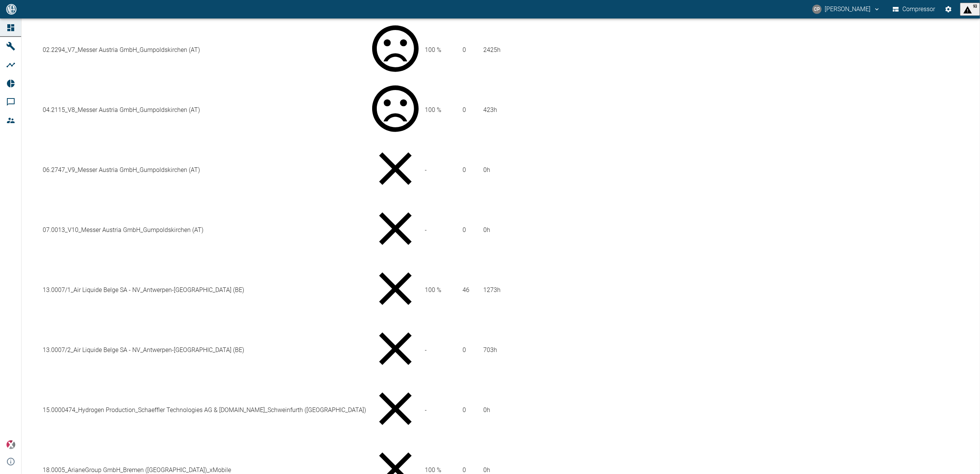
scroll to position [410, 0]
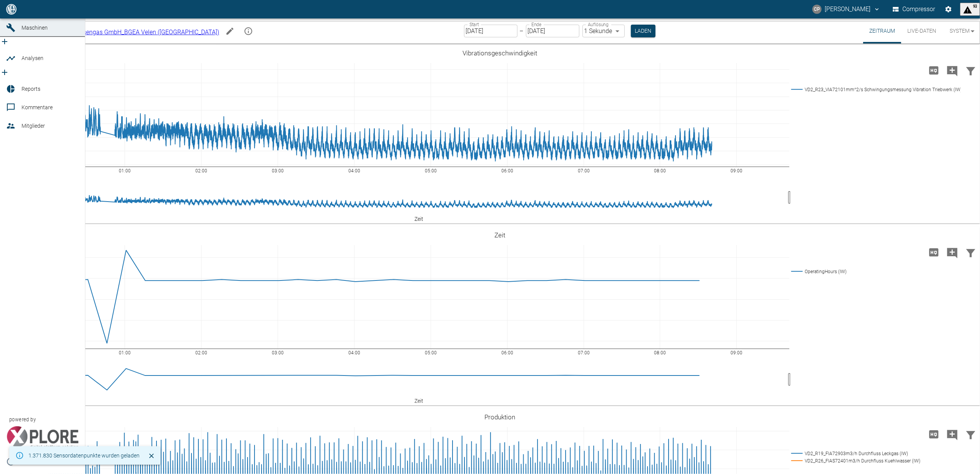
click at [7, 14] on icon at bounding box center [10, 9] width 9 height 9
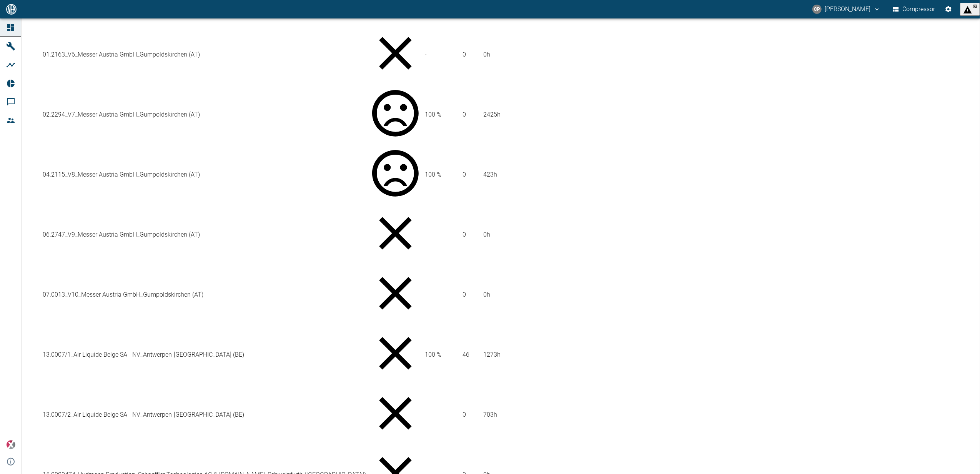
scroll to position [359, 0]
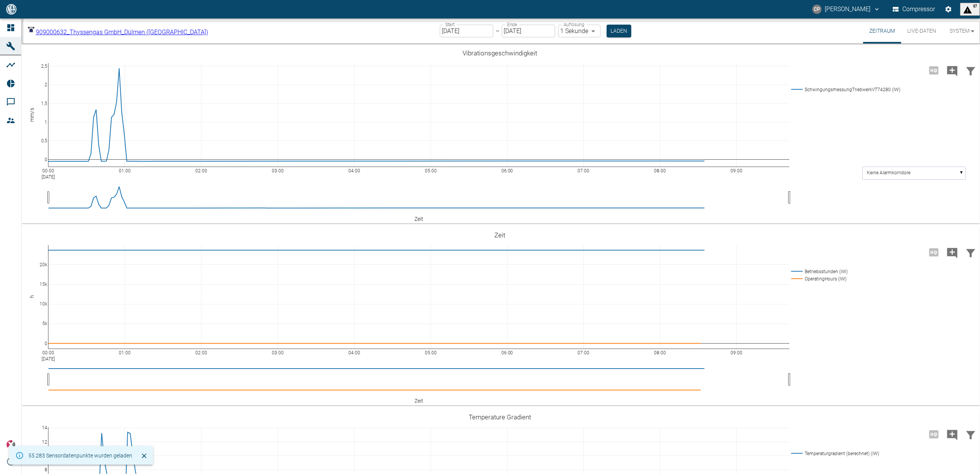
click at [459, 29] on input "[DATE]" at bounding box center [466, 31] width 53 height 13
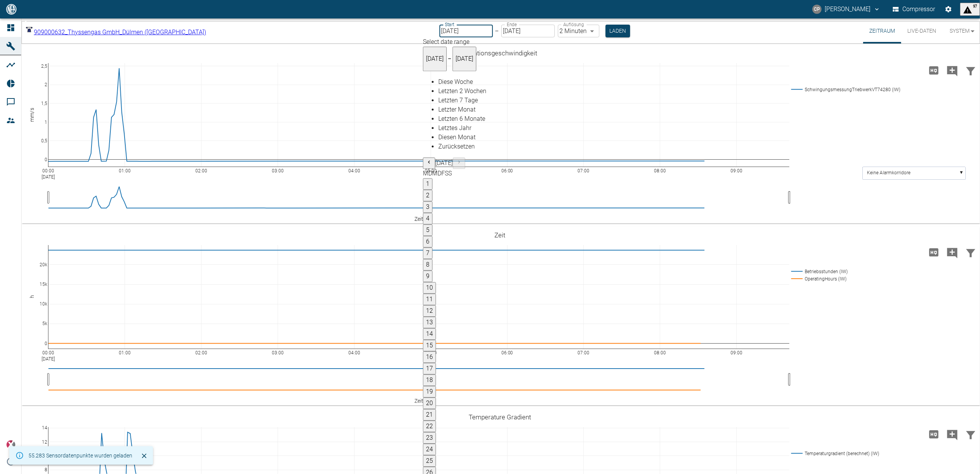
type input "2min"
type input "[DATE]"
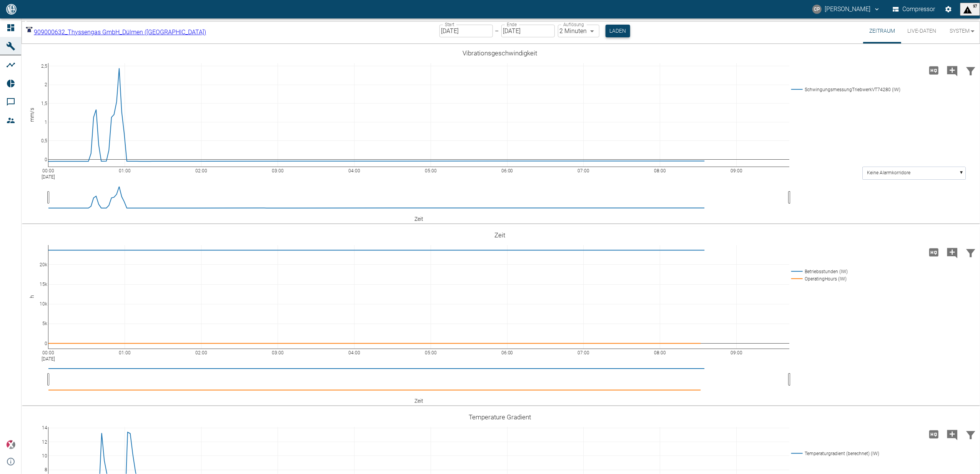
click at [605, 31] on button "Laden" at bounding box center [617, 31] width 25 height 13
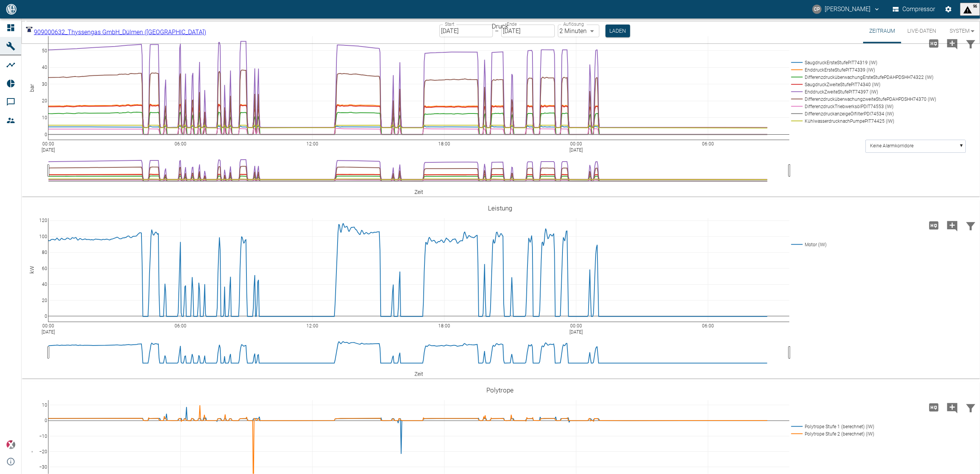
scroll to position [974, 0]
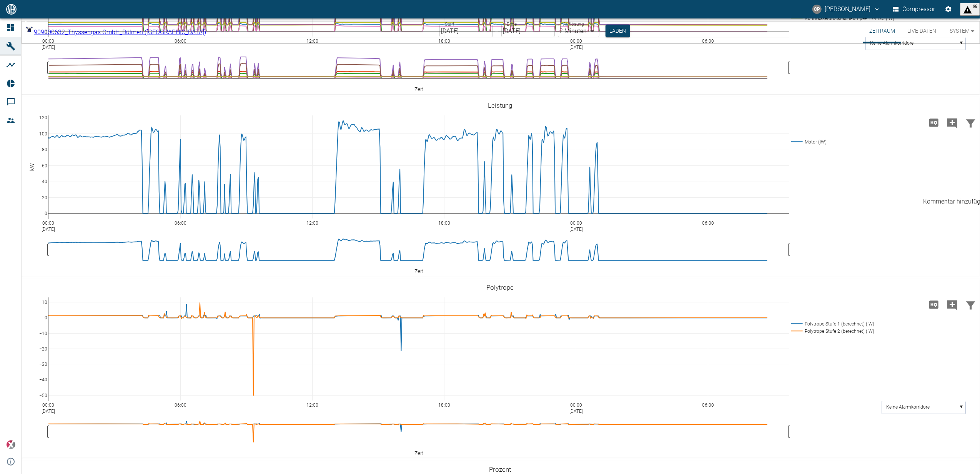
paste textarea "The customer was informed about the multiple starts/stops by email. We inquired…"
type textarea "The customer was informed about the multiple starts/stops by email. We inquired…"
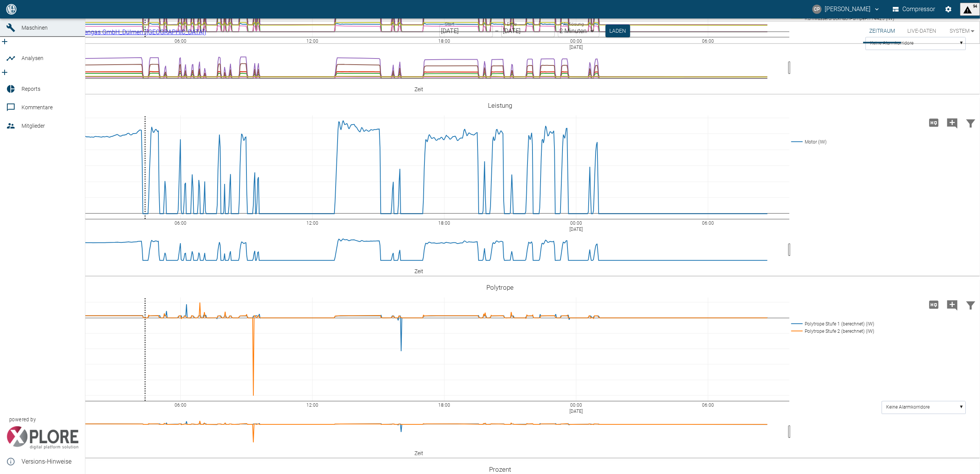
click at [13, 14] on icon at bounding box center [10, 9] width 9 height 9
